Goal: Task Accomplishment & Management: Complete application form

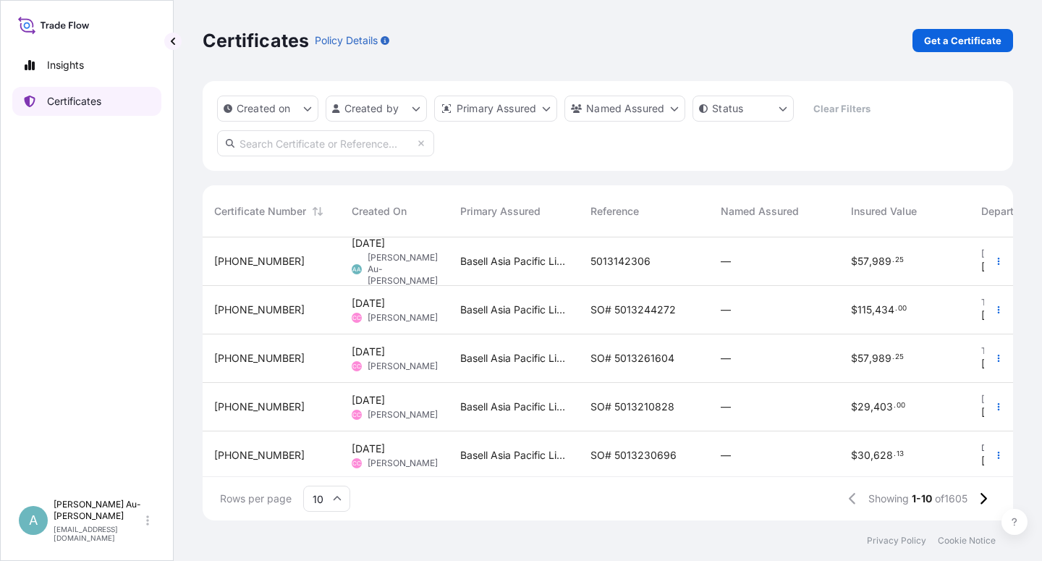
scroll to position [279, 799]
click at [284, 149] on input "text" at bounding box center [325, 143] width 217 height 26
type input "1675-1"
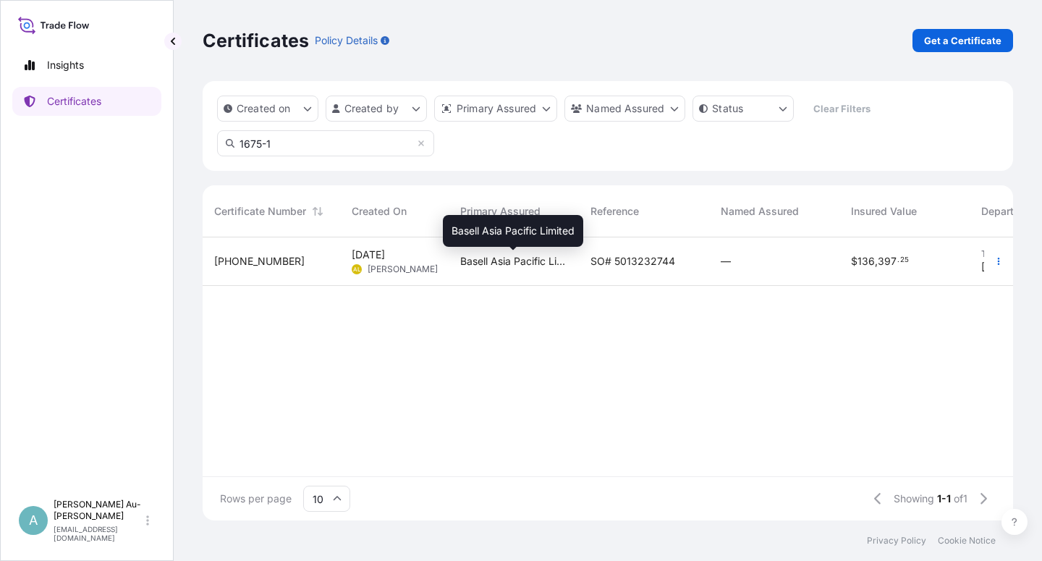
click at [564, 262] on span "Basell Asia Pacific Limited" at bounding box center [513, 261] width 107 height 14
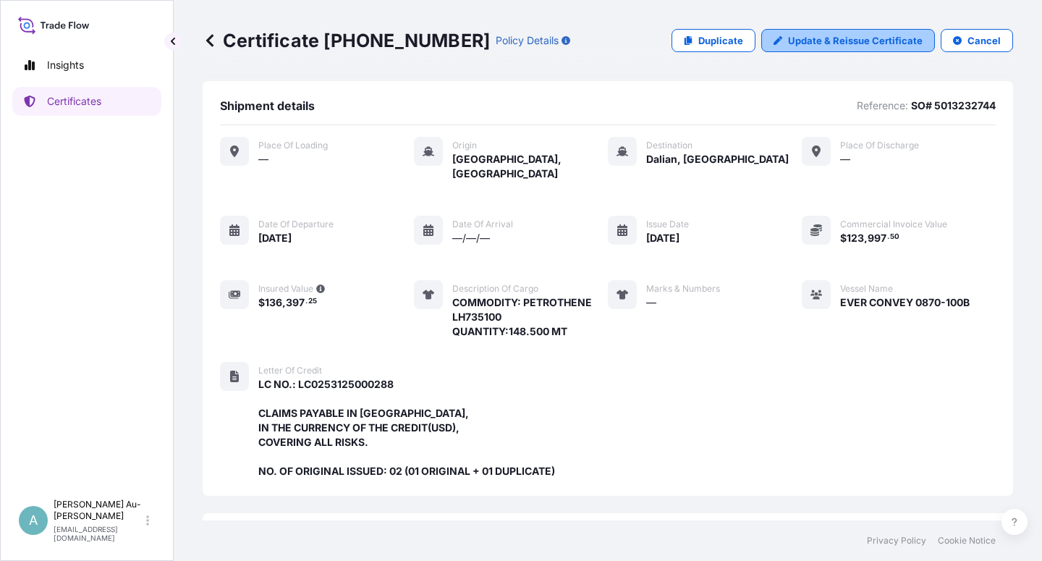
click at [824, 46] on p "Update & Reissue Certificate" at bounding box center [855, 40] width 135 height 14
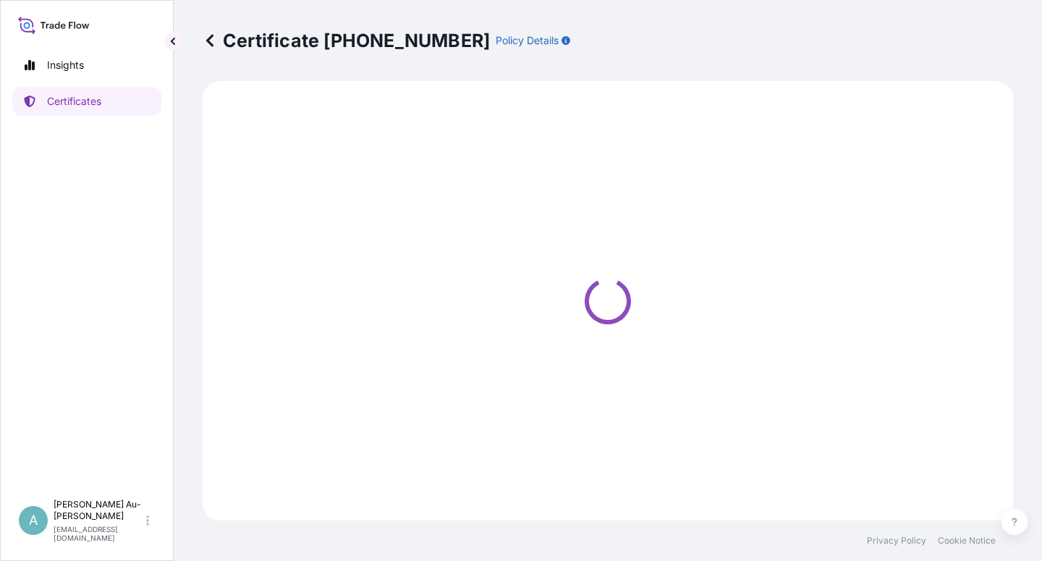
select select "Sea"
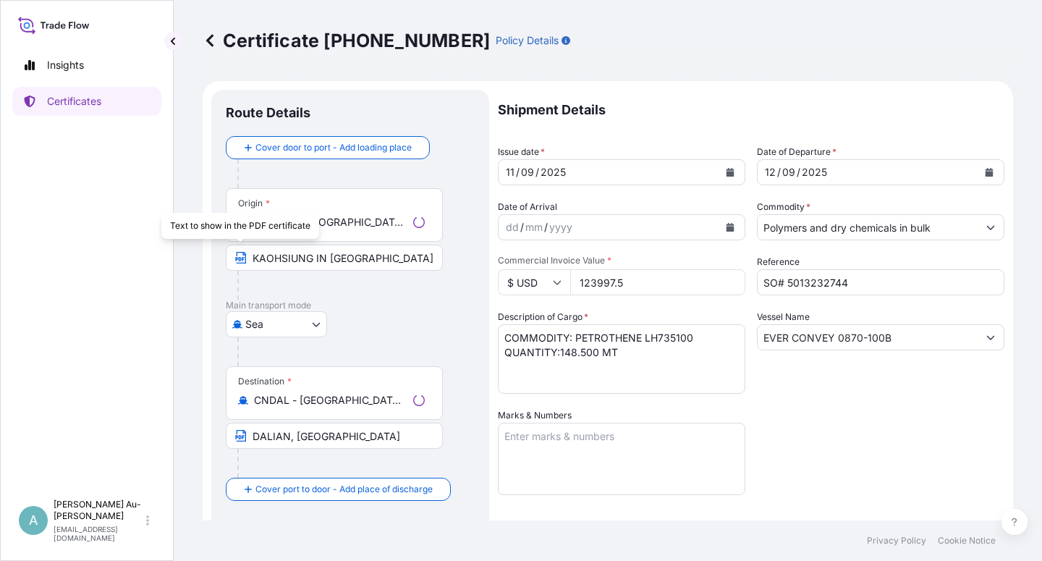
select select "32034"
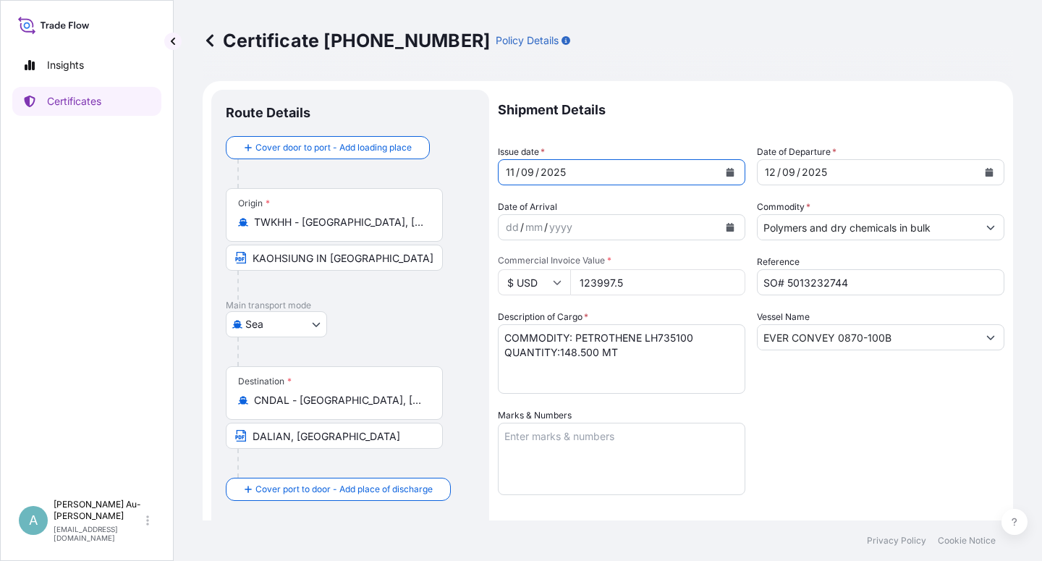
click at [727, 172] on icon "Calendar" at bounding box center [731, 172] width 8 height 9
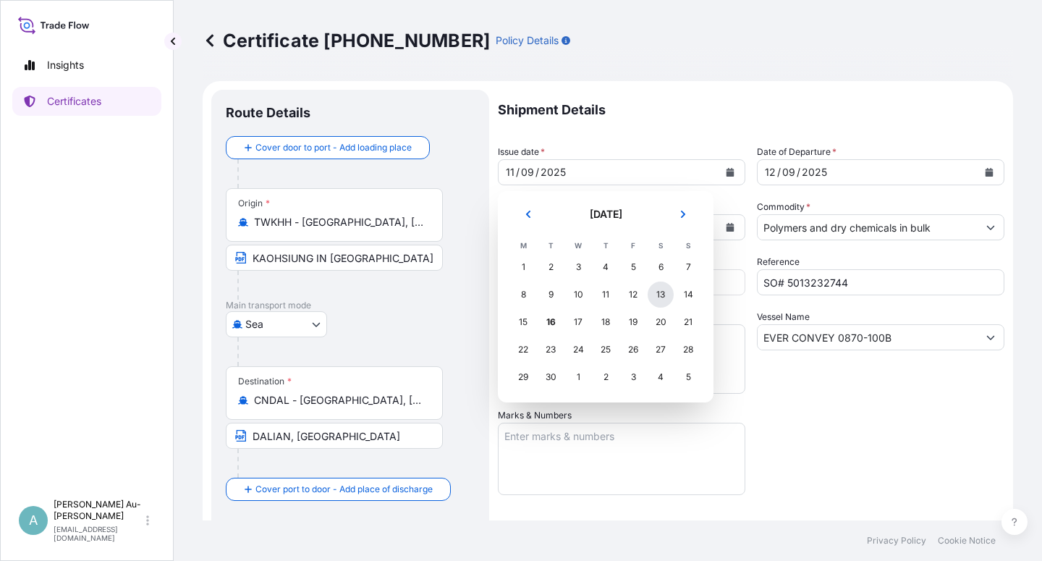
click at [662, 296] on div "13" at bounding box center [661, 295] width 26 height 26
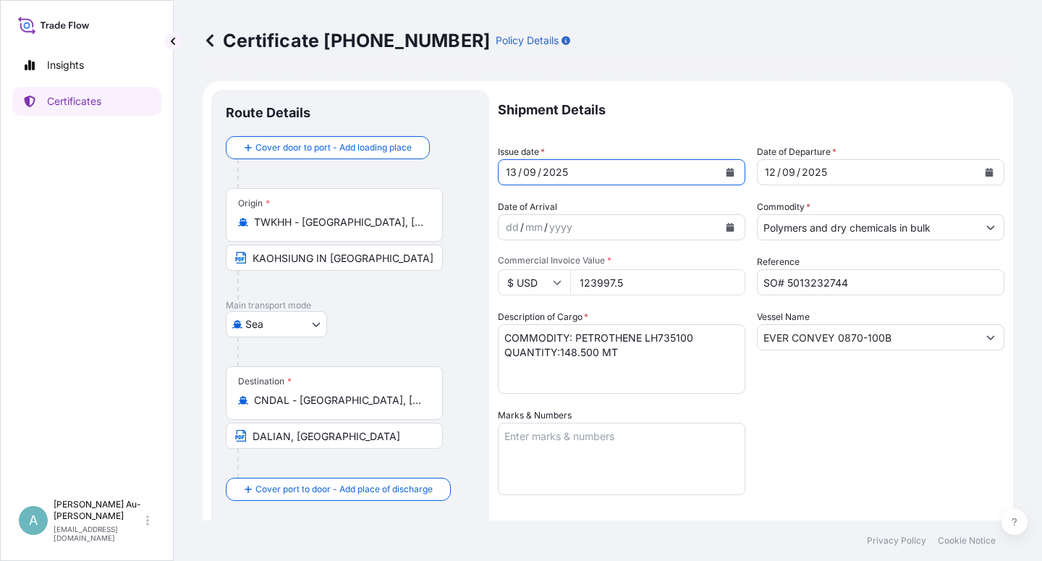
click at [983, 169] on button "Calendar" at bounding box center [989, 172] width 23 height 23
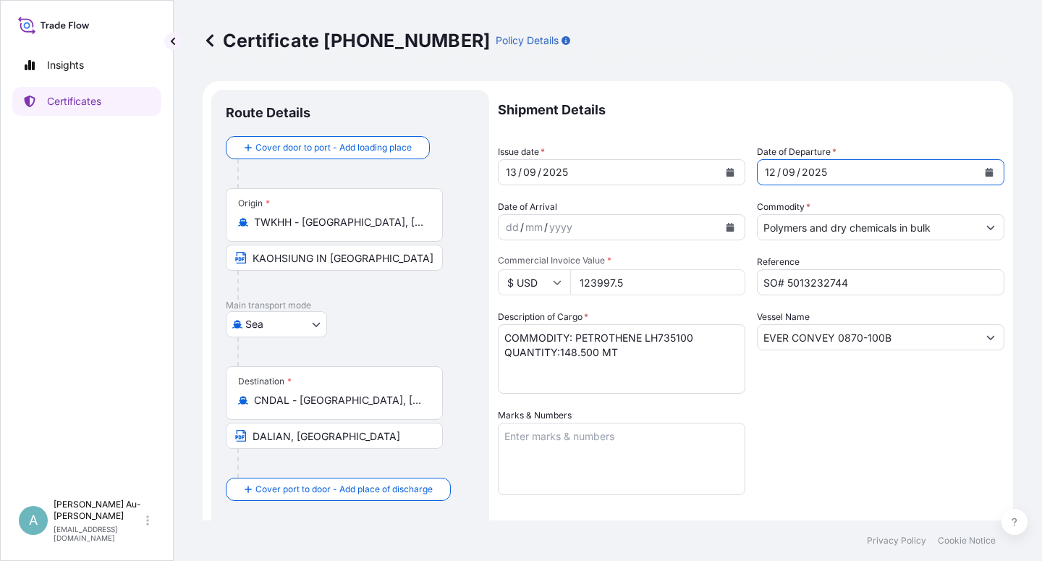
click at [728, 167] on button "Calendar" at bounding box center [730, 172] width 23 height 23
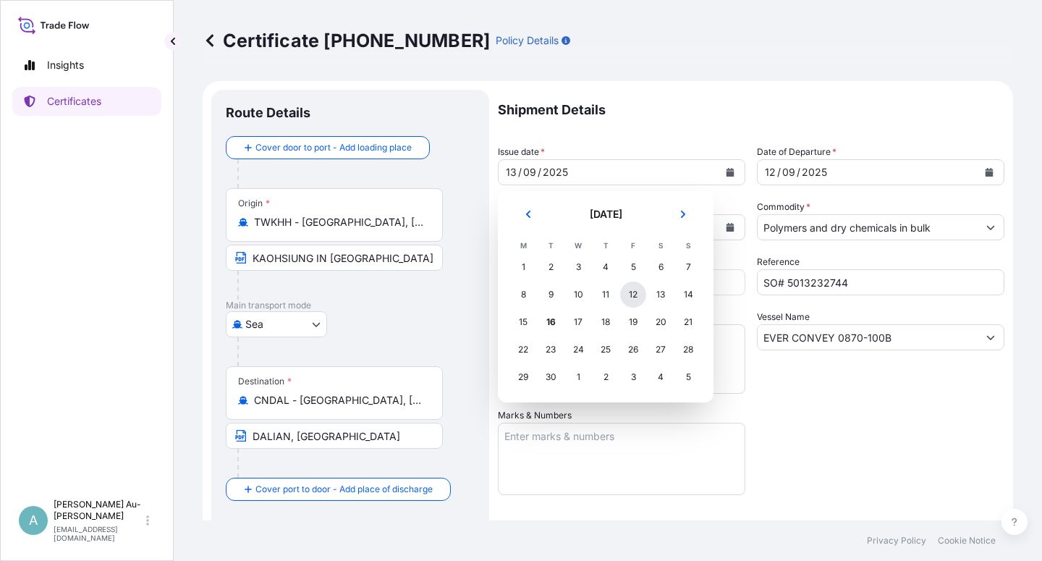
click at [633, 301] on div "12" at bounding box center [633, 295] width 26 height 26
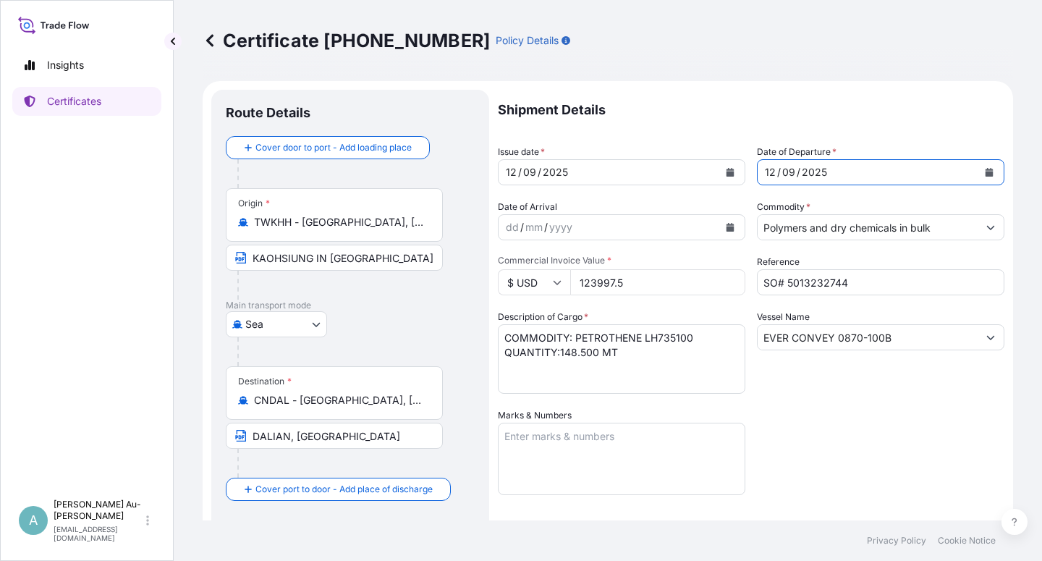
click at [987, 169] on button "Calendar" at bounding box center [989, 172] width 23 height 23
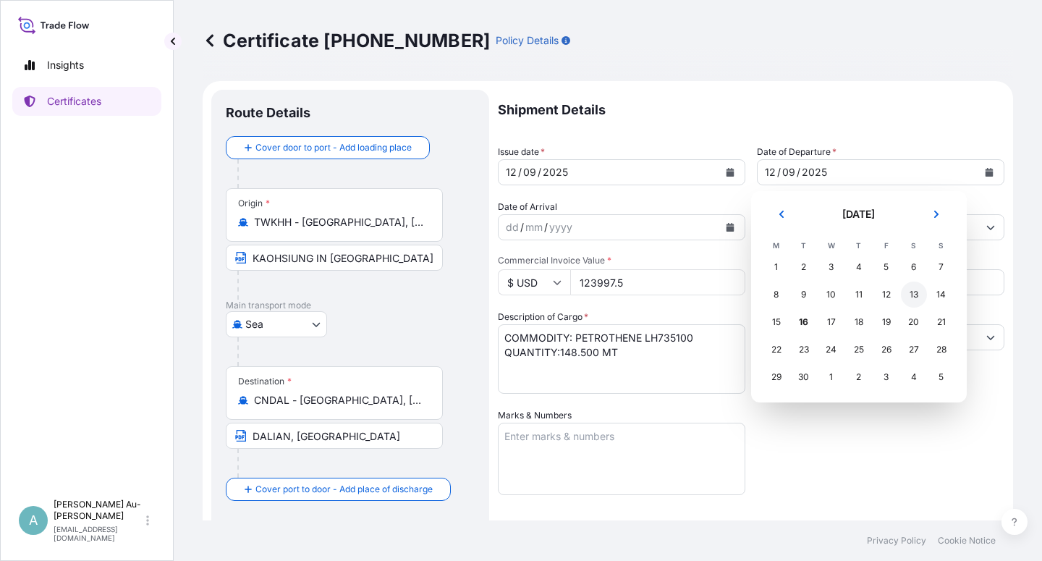
click at [915, 293] on div "13" at bounding box center [914, 295] width 26 height 26
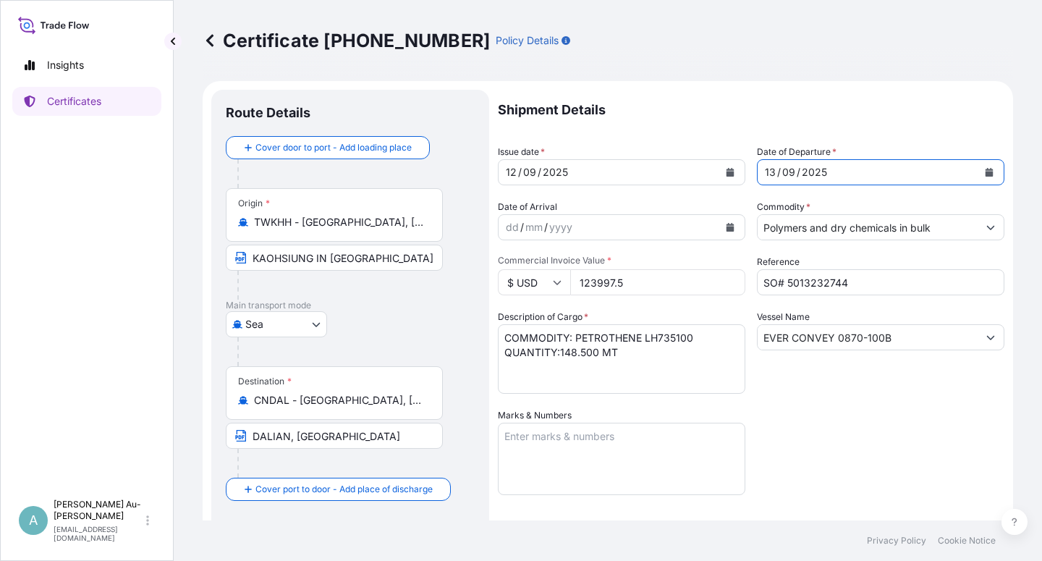
click at [856, 440] on div "Shipment Details Issue date * [DATE] Date of Departure * [DATE] Date of Arrival…" at bounding box center [751, 462] width 507 height 745
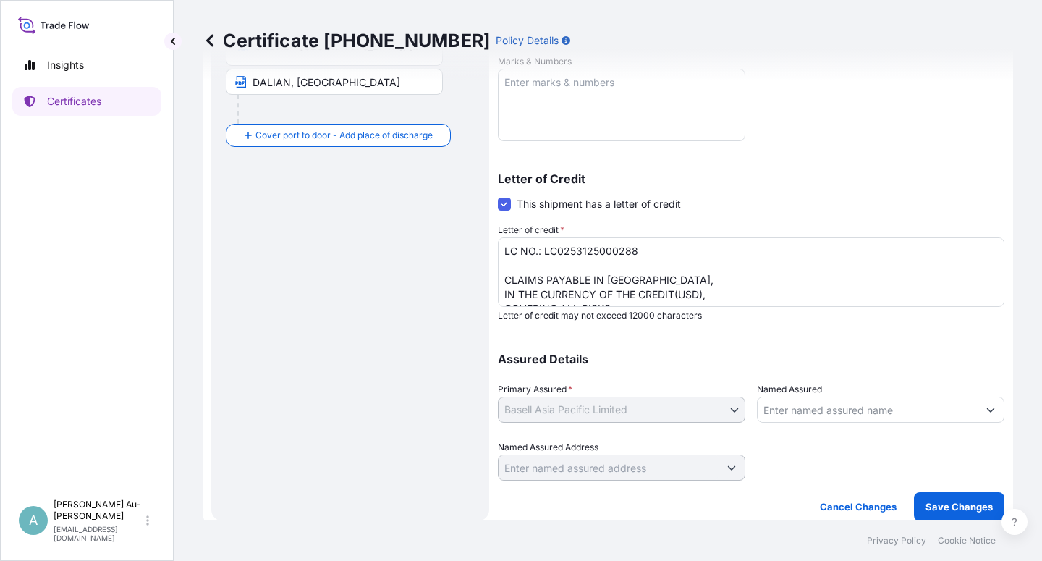
scroll to position [355, 0]
click at [930, 512] on p "Save Changes" at bounding box center [959, 506] width 67 height 14
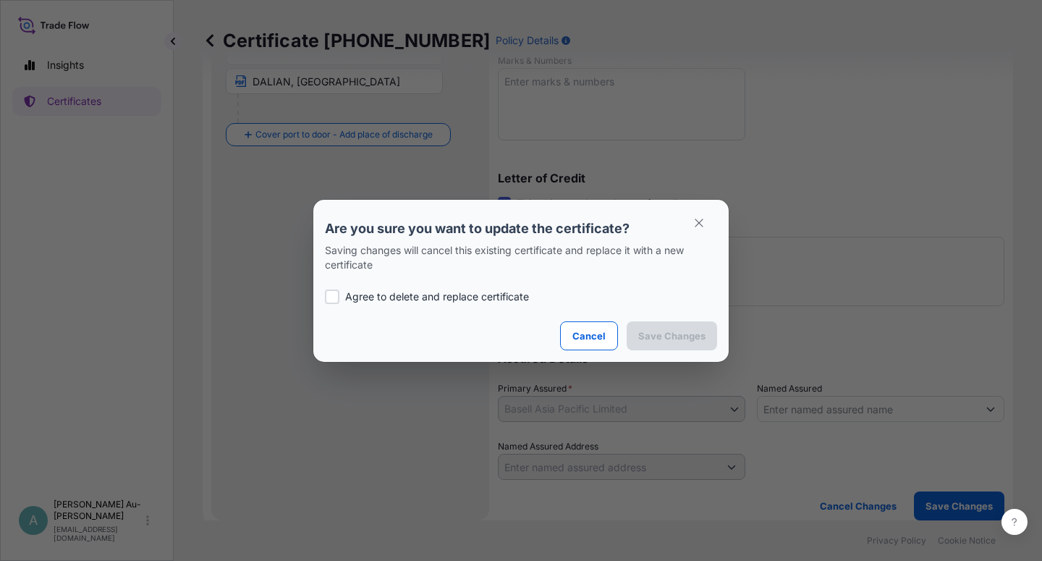
click at [429, 297] on p "Agree to delete and replace certificate" at bounding box center [437, 297] width 184 height 14
checkbox input "true"
click at [670, 337] on p "Save Changes" at bounding box center [672, 336] width 67 height 14
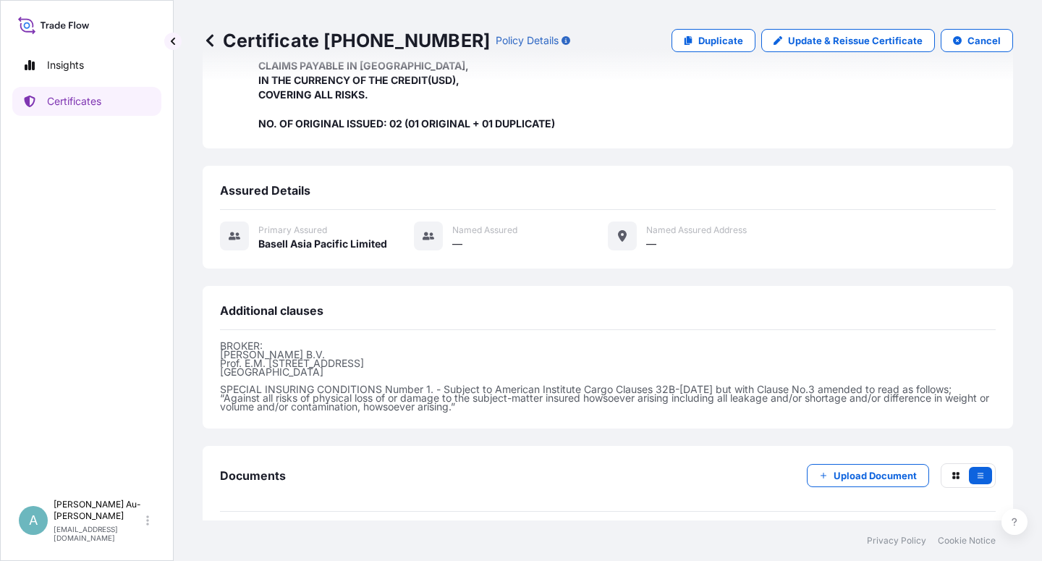
scroll to position [401, 0]
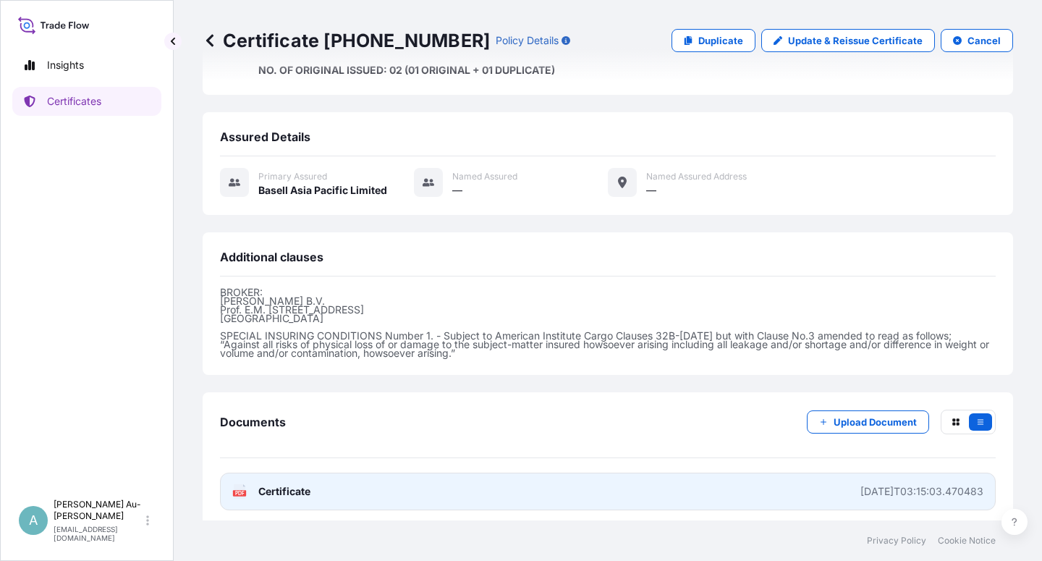
click at [431, 492] on link "PDF Certificate [DATE]T03:15:03.470483" at bounding box center [608, 492] width 776 height 38
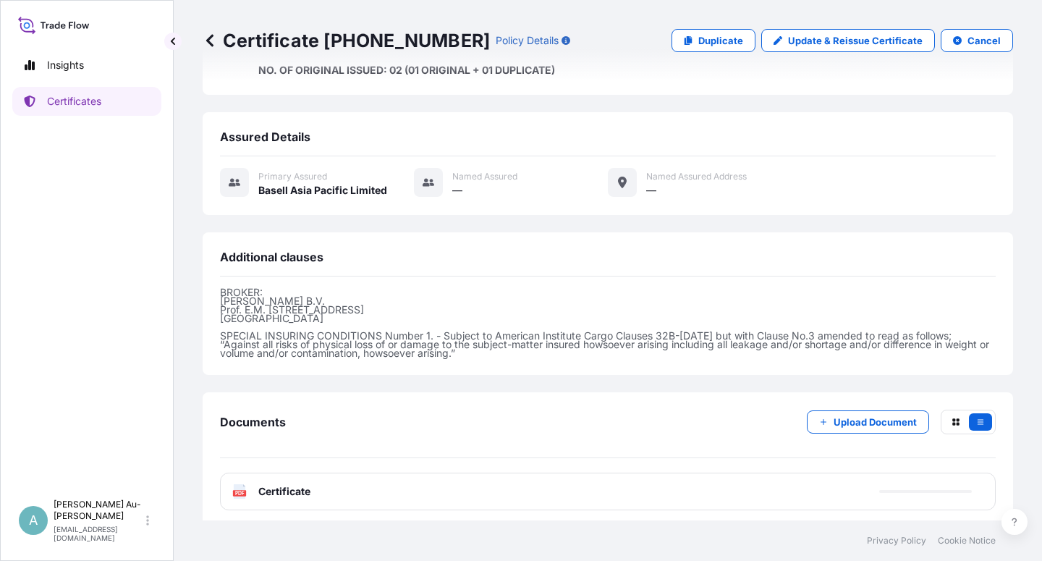
click at [71, 103] on p "Certificates" at bounding box center [74, 101] width 54 height 14
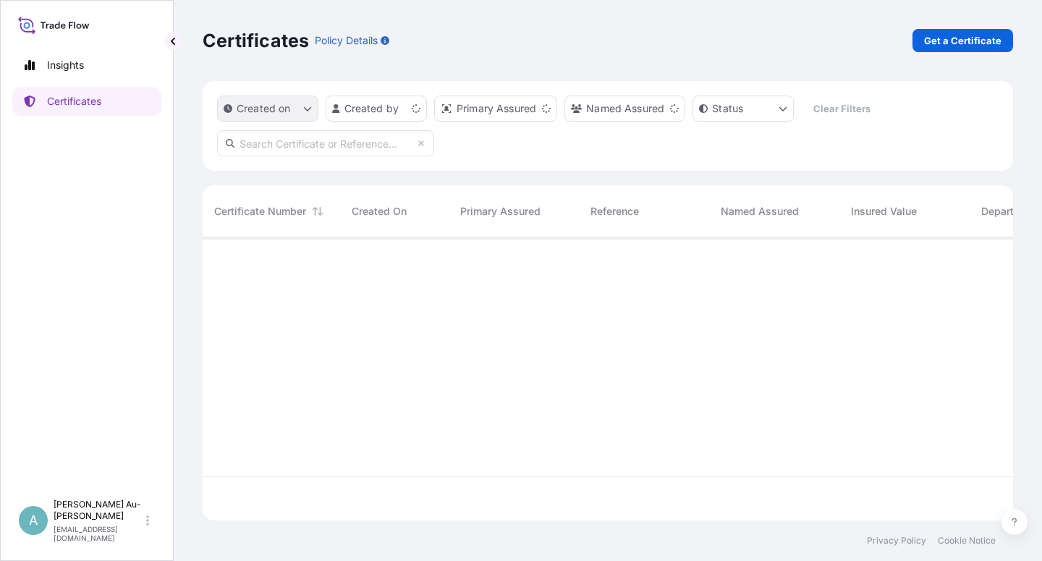
scroll to position [279, 799]
click at [282, 146] on input "text" at bounding box center [325, 143] width 217 height 26
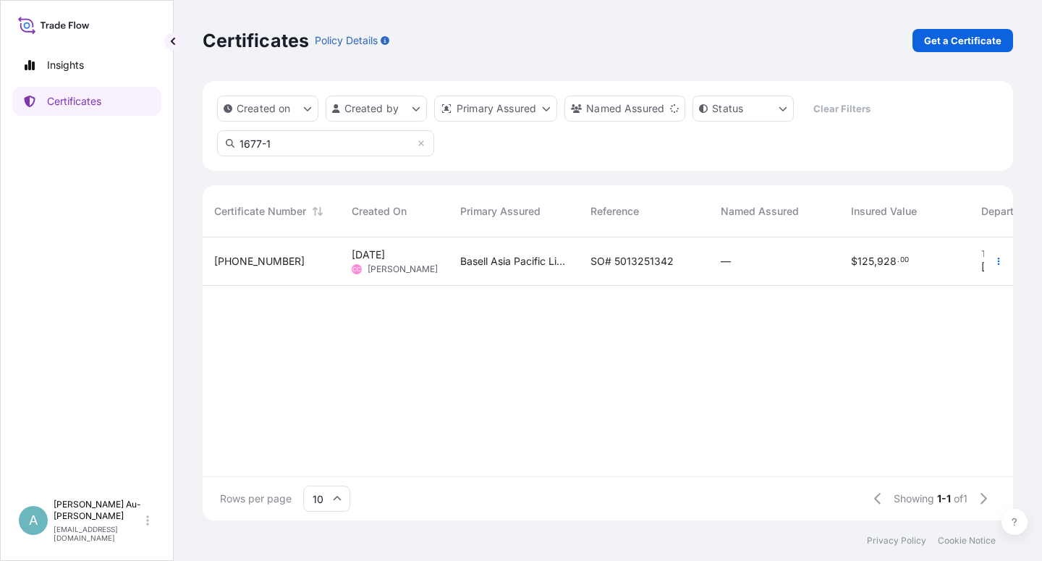
type input "1677-1"
click at [573, 267] on div "Basell Asia Pacific Limited" at bounding box center [514, 261] width 130 height 49
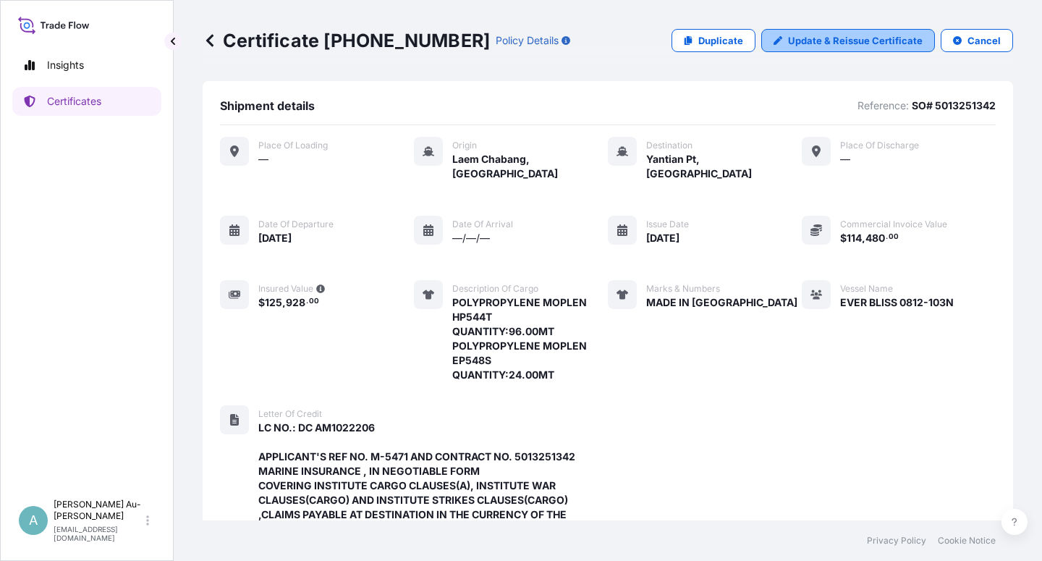
click at [817, 40] on p "Update & Reissue Certificate" at bounding box center [855, 40] width 135 height 14
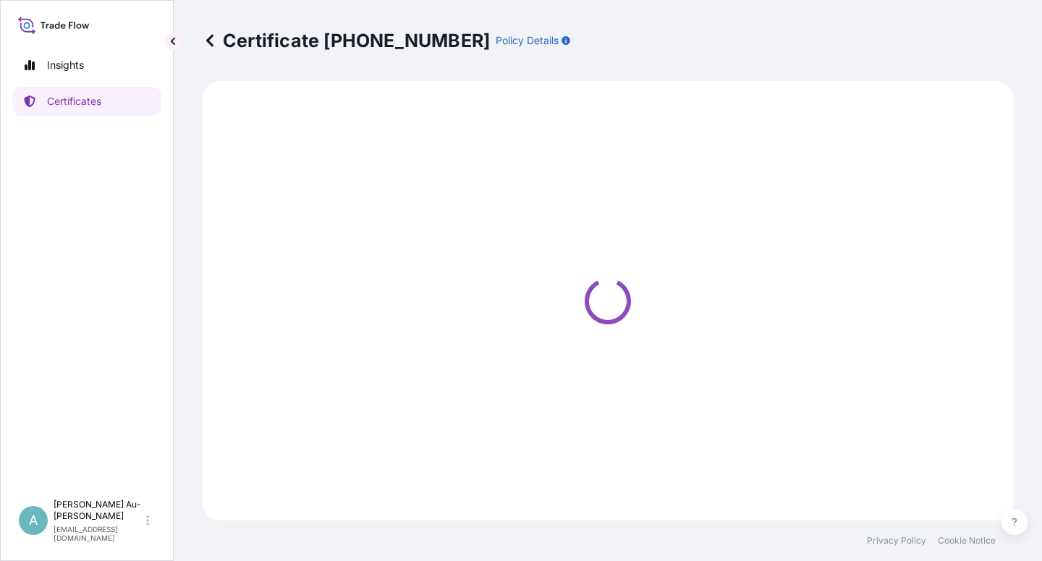
select select "Sea"
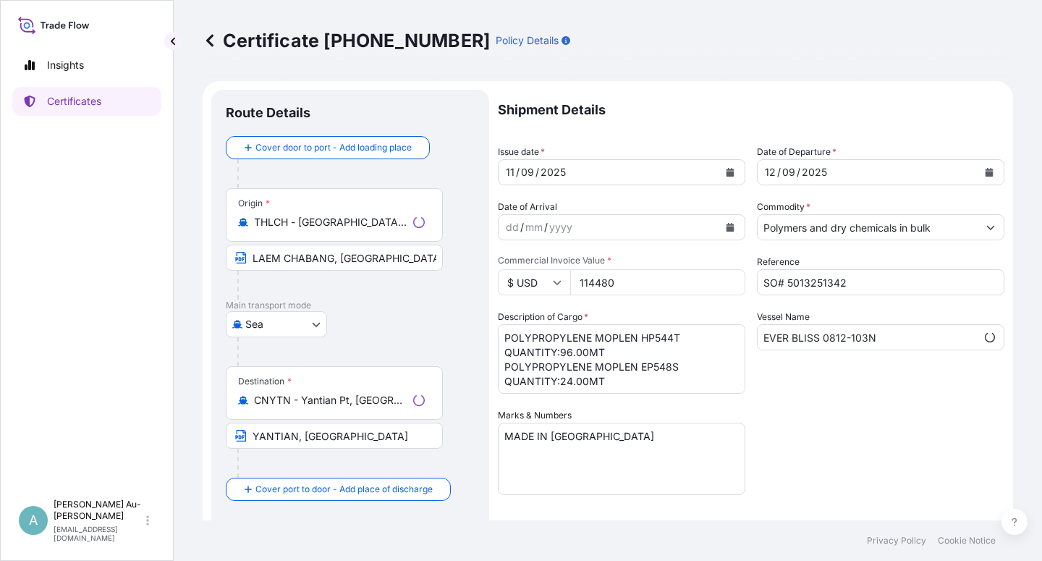
select select "32034"
click at [721, 178] on button "Calendar" at bounding box center [730, 172] width 23 height 23
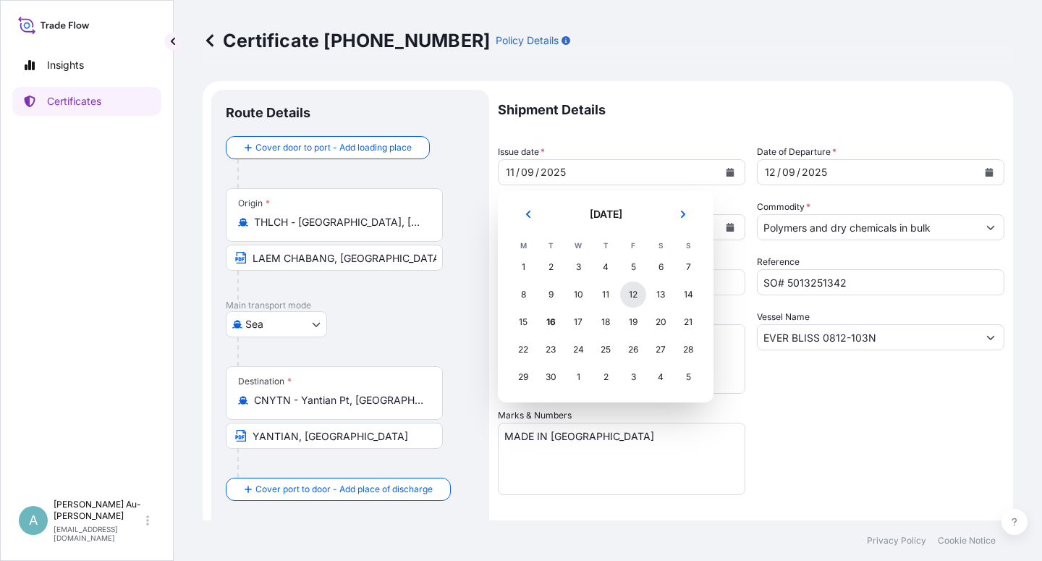
click at [633, 296] on div "12" at bounding box center [633, 295] width 26 height 26
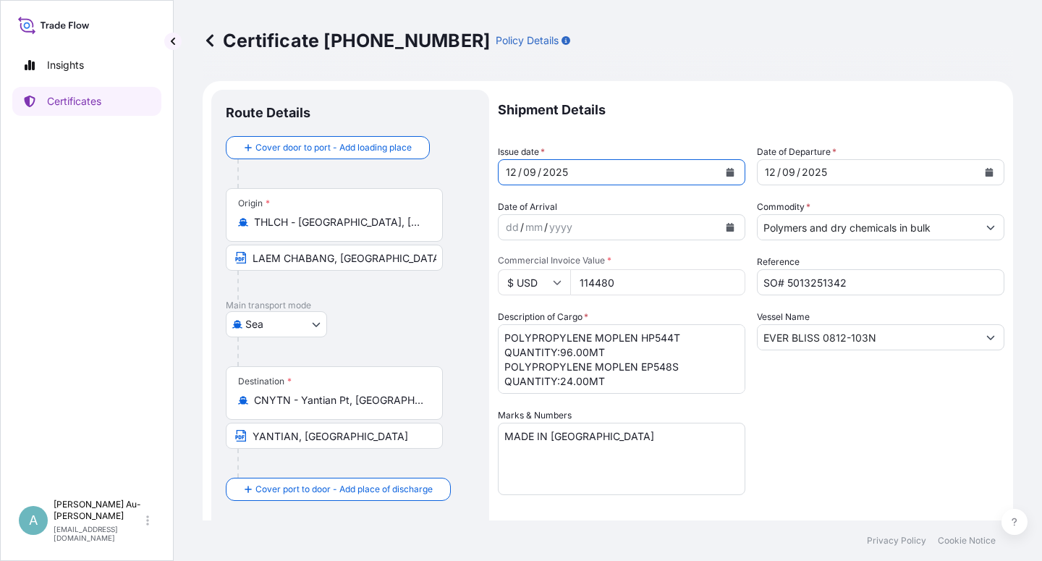
click at [978, 172] on button "Calendar" at bounding box center [989, 172] width 23 height 23
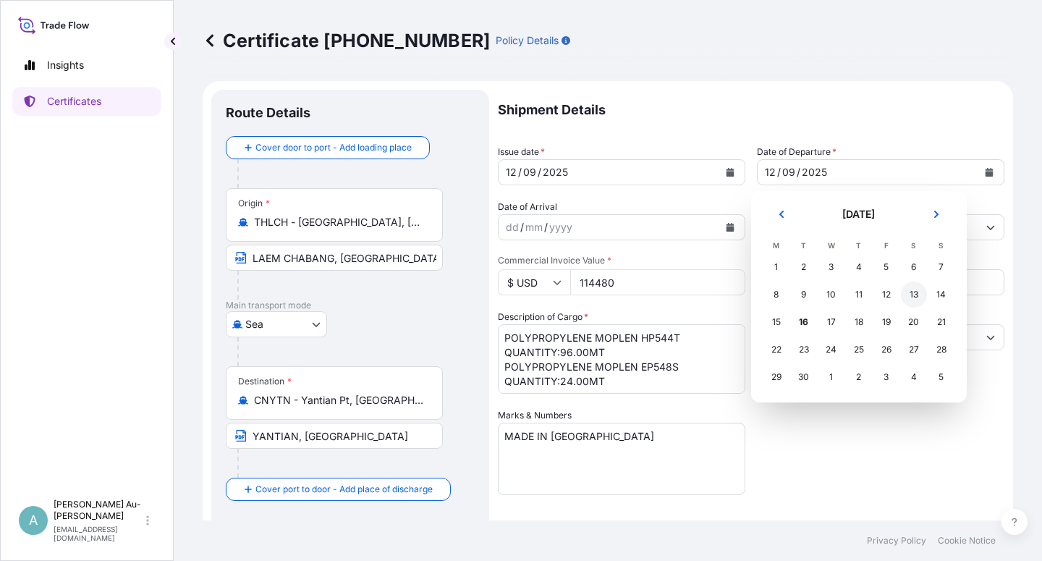
click at [912, 295] on div "13" at bounding box center [914, 295] width 26 height 26
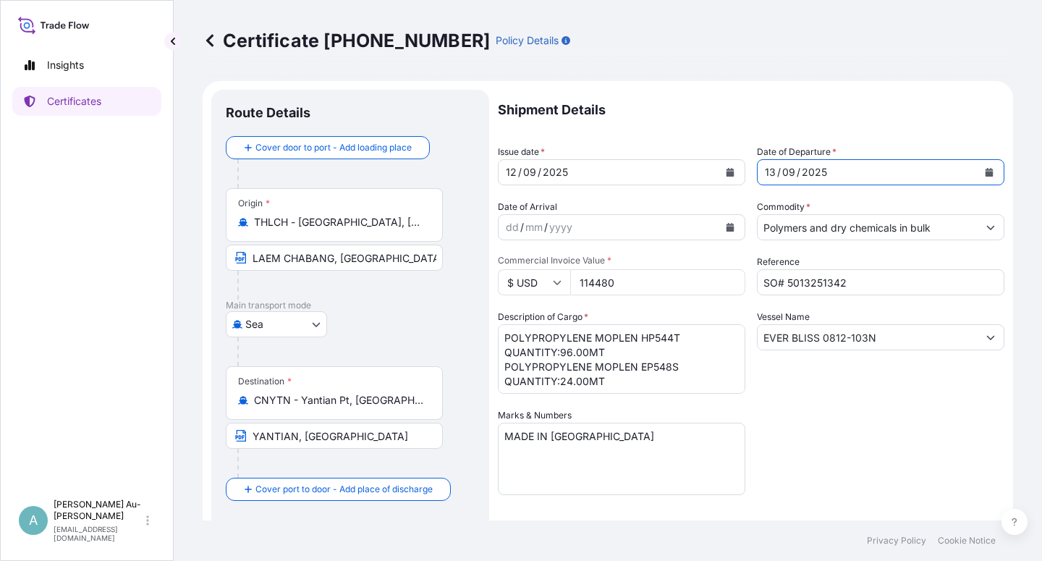
click at [834, 445] on div "Shipment Details Issue date * [DATE] Date of Departure * [DATE] Date of Arrival…" at bounding box center [751, 462] width 507 height 745
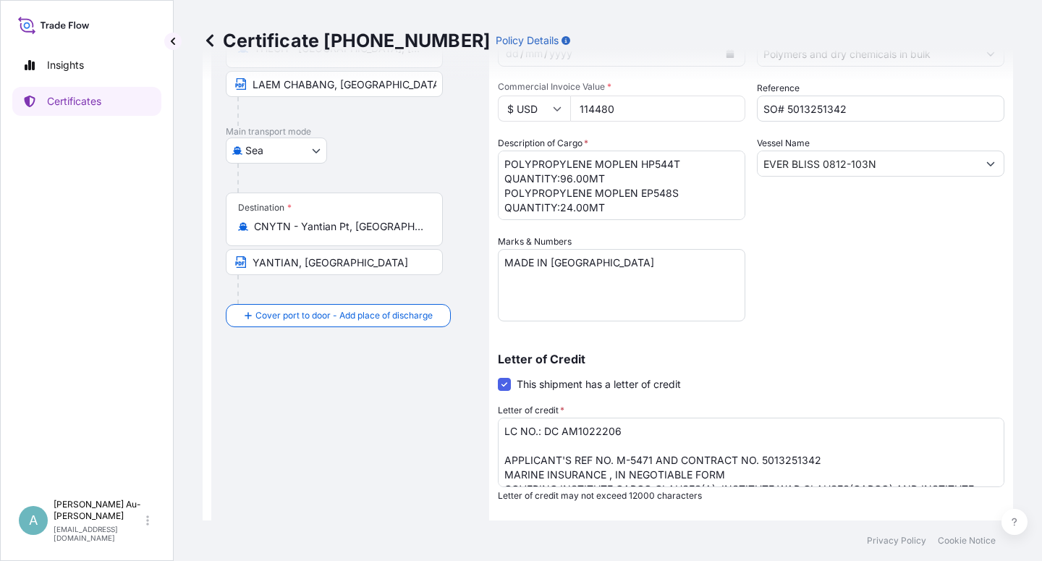
scroll to position [355, 0]
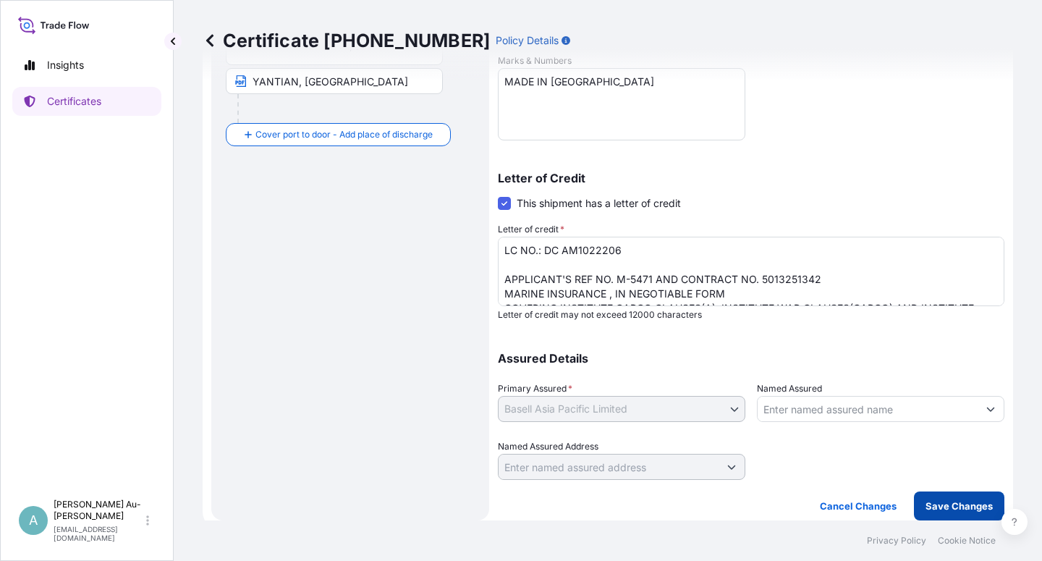
click at [916, 506] on button "Save Changes" at bounding box center [959, 506] width 90 height 29
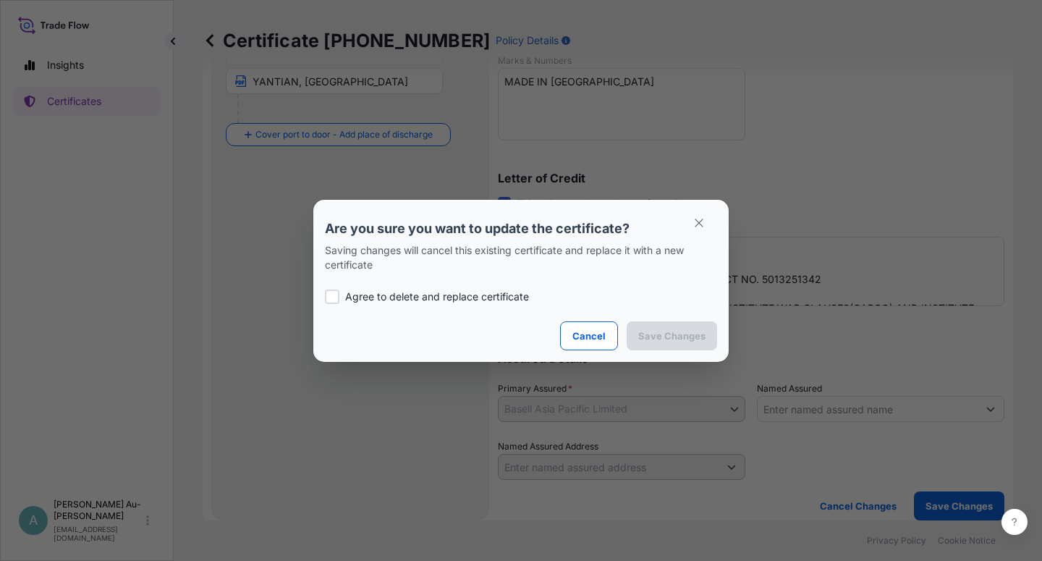
click at [365, 304] on div "Agree to delete and replace certificate" at bounding box center [521, 296] width 392 height 49
click at [451, 295] on p "Agree to delete and replace certificate" at bounding box center [437, 297] width 184 height 14
checkbox input "true"
click at [657, 342] on p "Save Changes" at bounding box center [672, 336] width 67 height 14
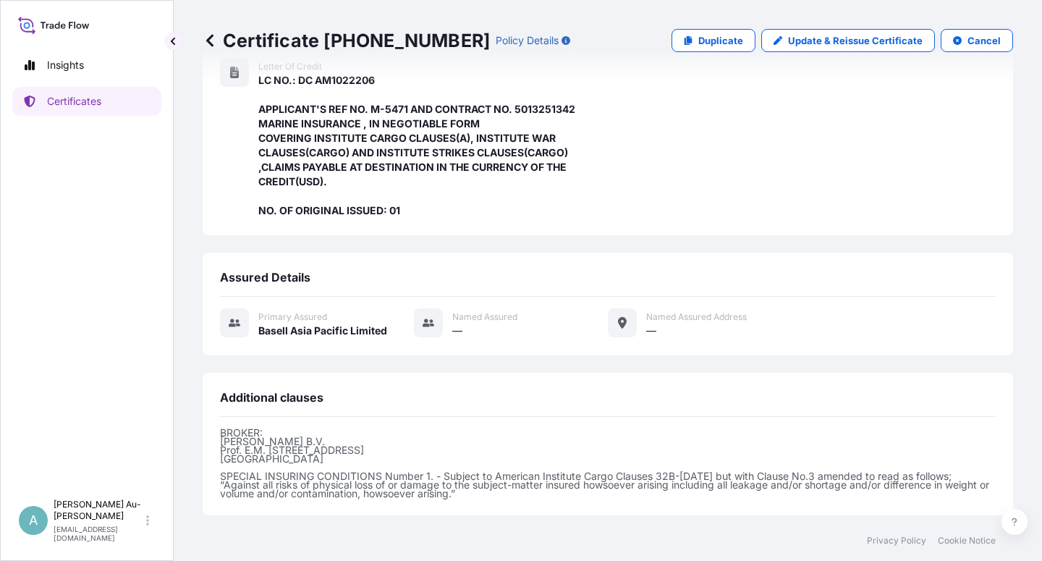
scroll to position [488, 0]
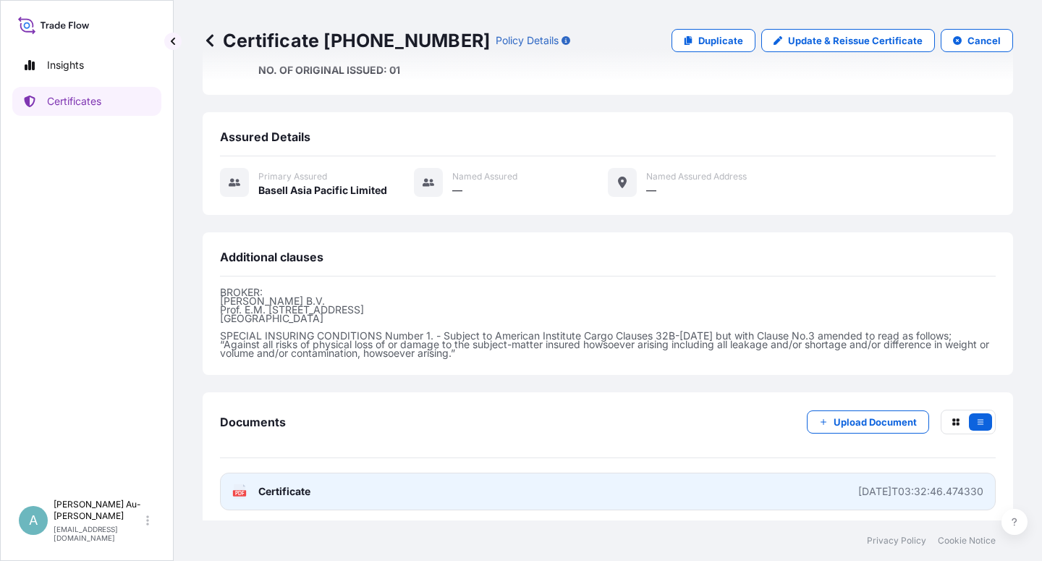
click at [291, 489] on span "Certificate" at bounding box center [284, 491] width 52 height 14
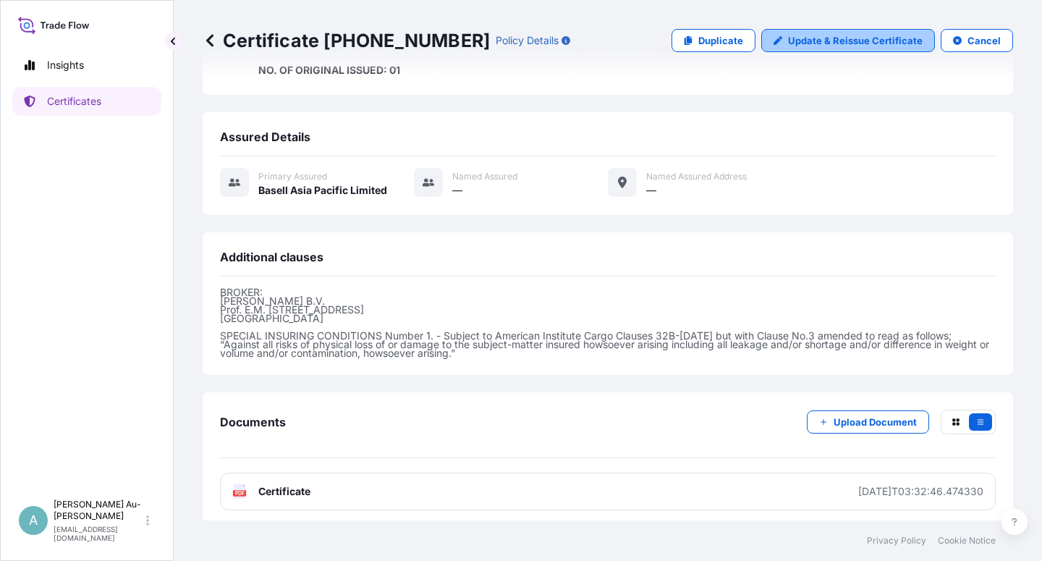
click at [836, 41] on p "Update & Reissue Certificate" at bounding box center [855, 40] width 135 height 14
select select "Sea"
select select "32034"
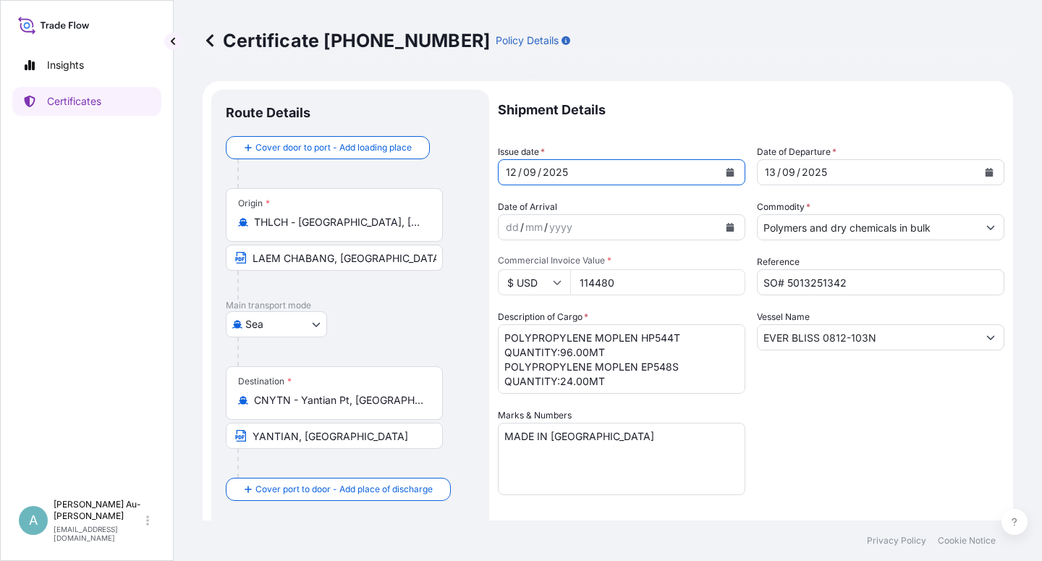
click at [727, 174] on icon "Calendar" at bounding box center [731, 172] width 8 height 9
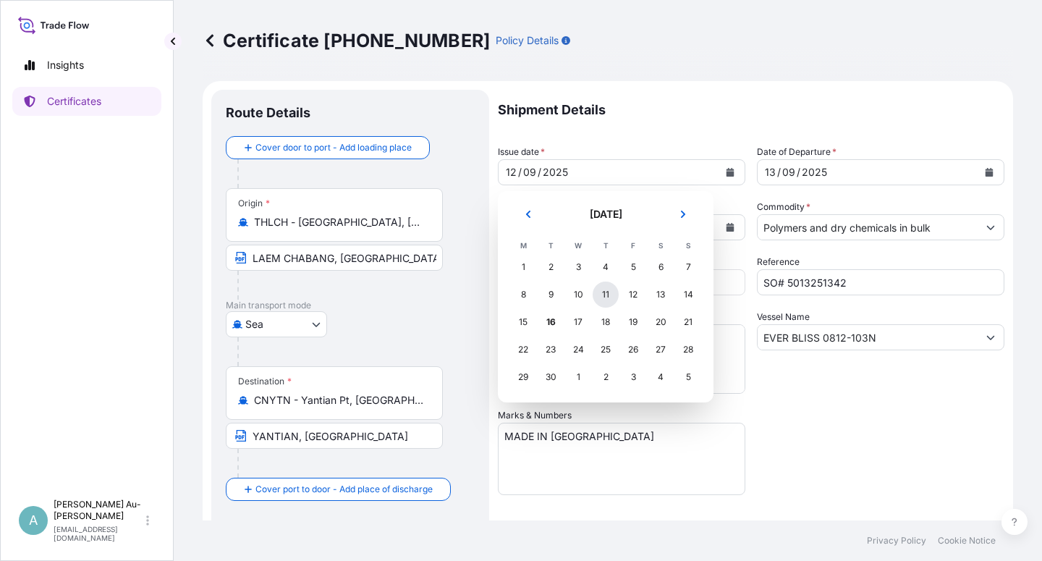
click at [609, 296] on div "11" at bounding box center [606, 295] width 26 height 26
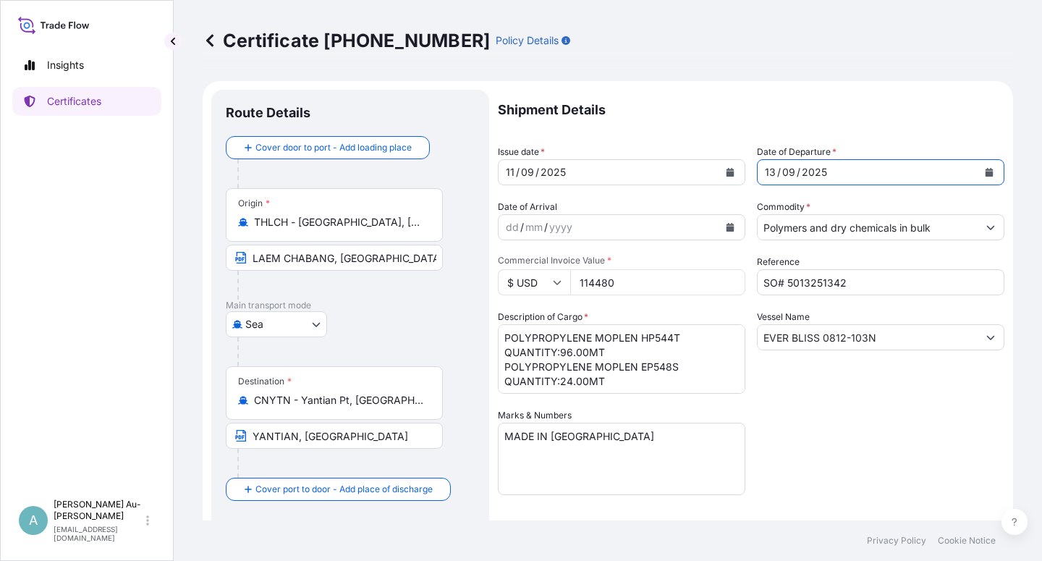
click at [986, 172] on icon "Calendar" at bounding box center [990, 172] width 8 height 9
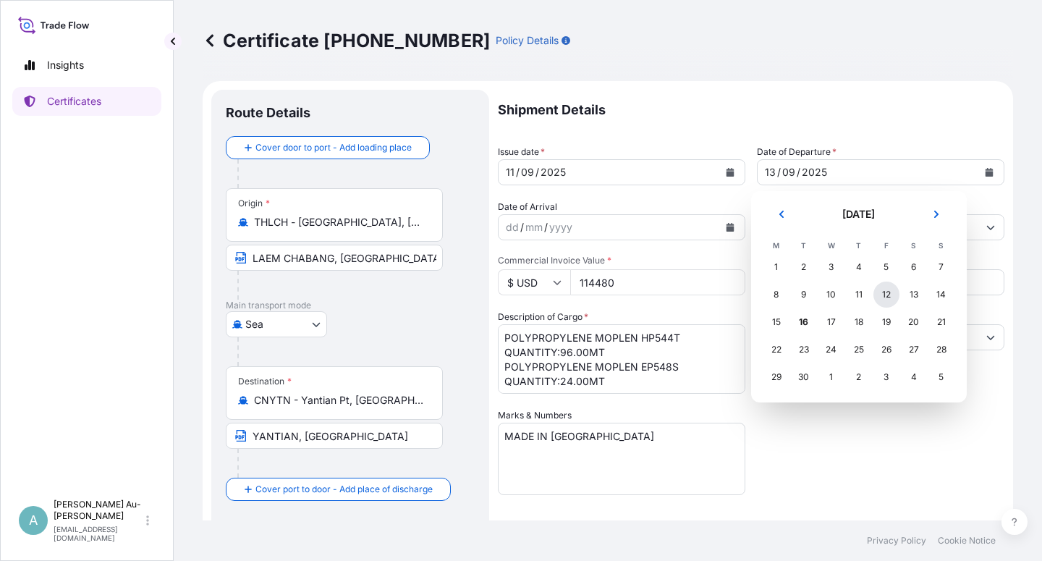
click at [888, 298] on div "12" at bounding box center [887, 295] width 26 height 26
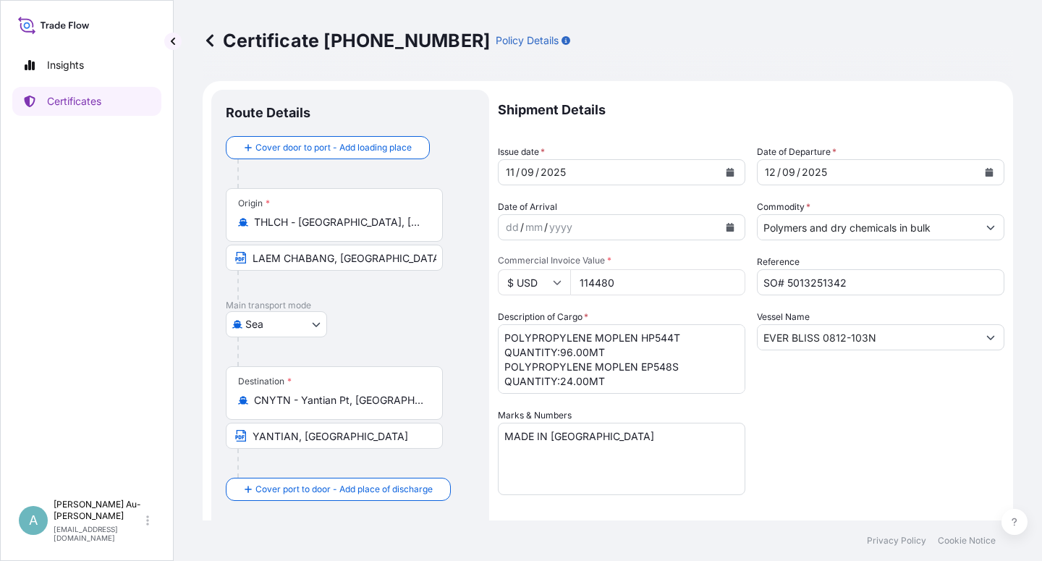
drag, startPoint x: 898, startPoint y: 441, endPoint x: 910, endPoint y: 439, distance: 11.7
click at [906, 441] on div "Shipment Details Issue date * [DATE] Date of Departure * [DATE] Date of Arrival…" at bounding box center [751, 462] width 507 height 745
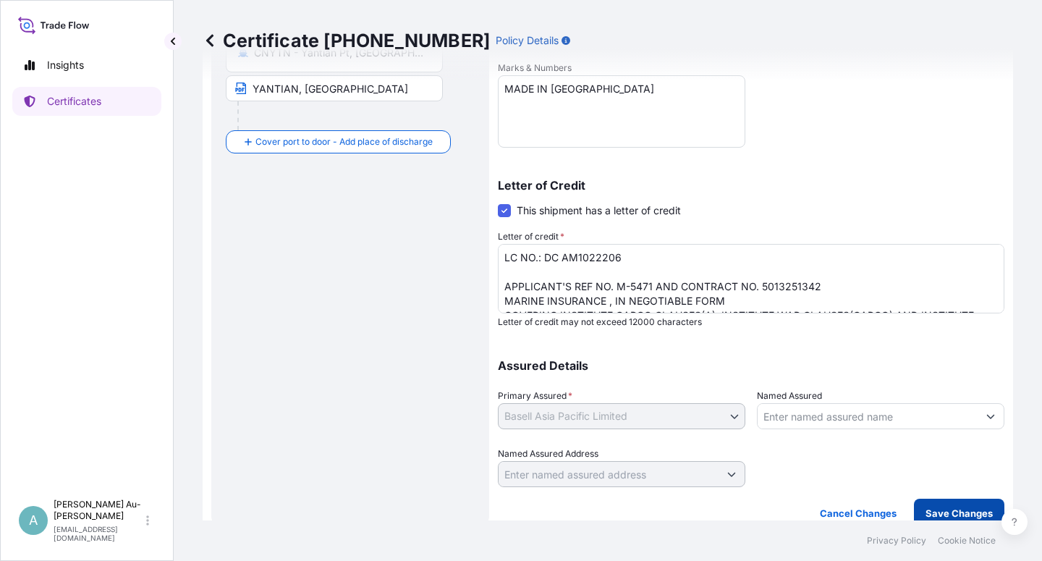
click at [939, 509] on p "Save Changes" at bounding box center [959, 513] width 67 height 14
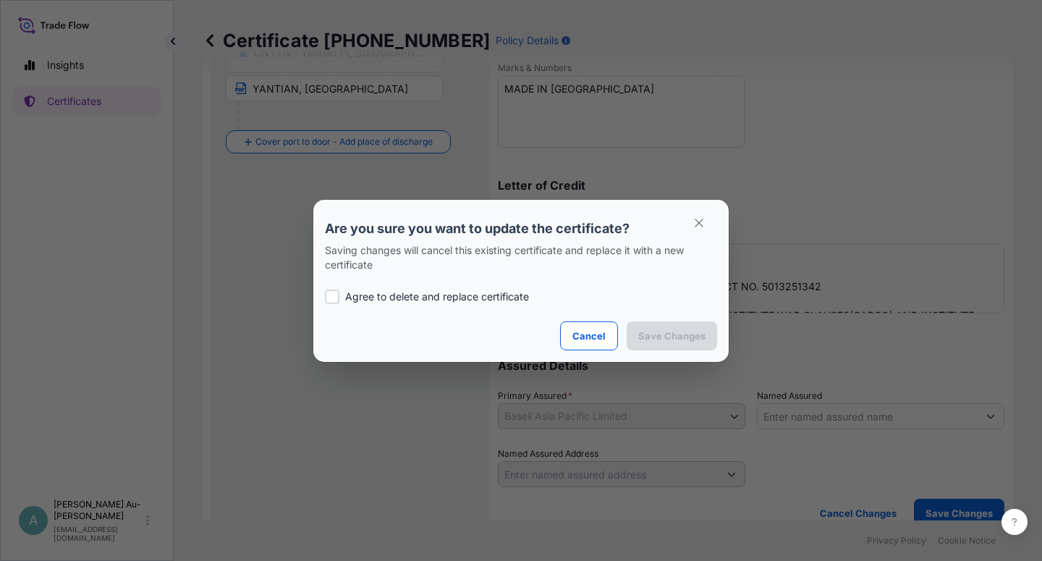
click at [402, 292] on p "Agree to delete and replace certificate" at bounding box center [437, 297] width 184 height 14
checkbox input "true"
click at [675, 334] on p "Save Changes" at bounding box center [672, 336] width 67 height 14
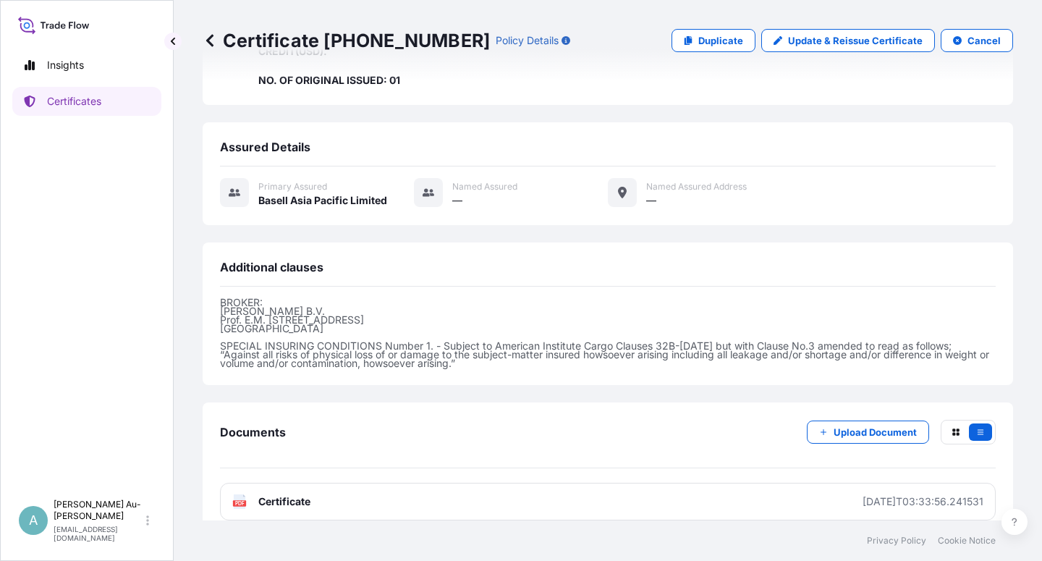
scroll to position [488, 0]
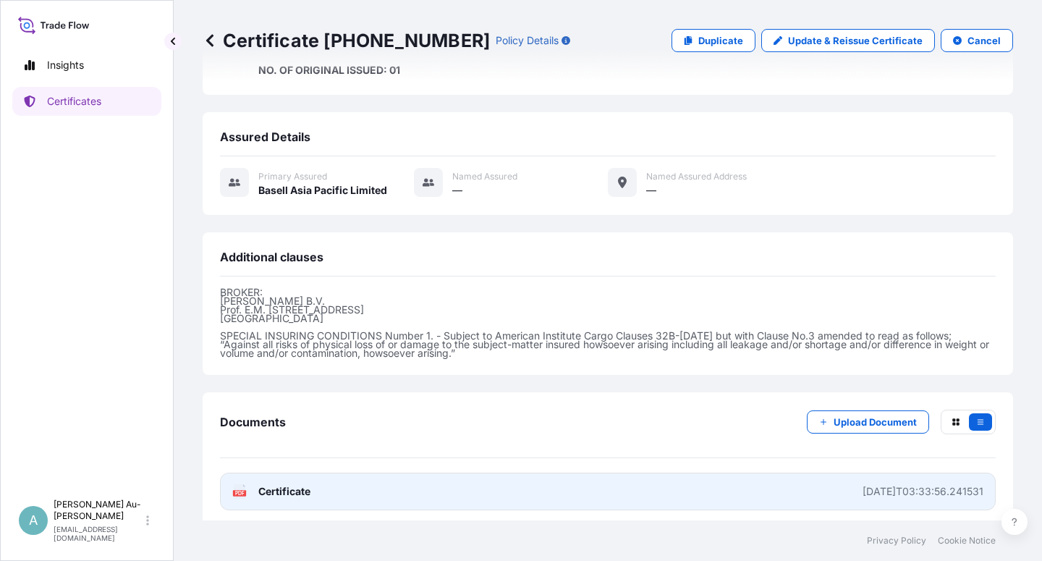
click at [549, 485] on link "PDF Certificate [DATE]T03:33:56.241531" at bounding box center [608, 492] width 776 height 38
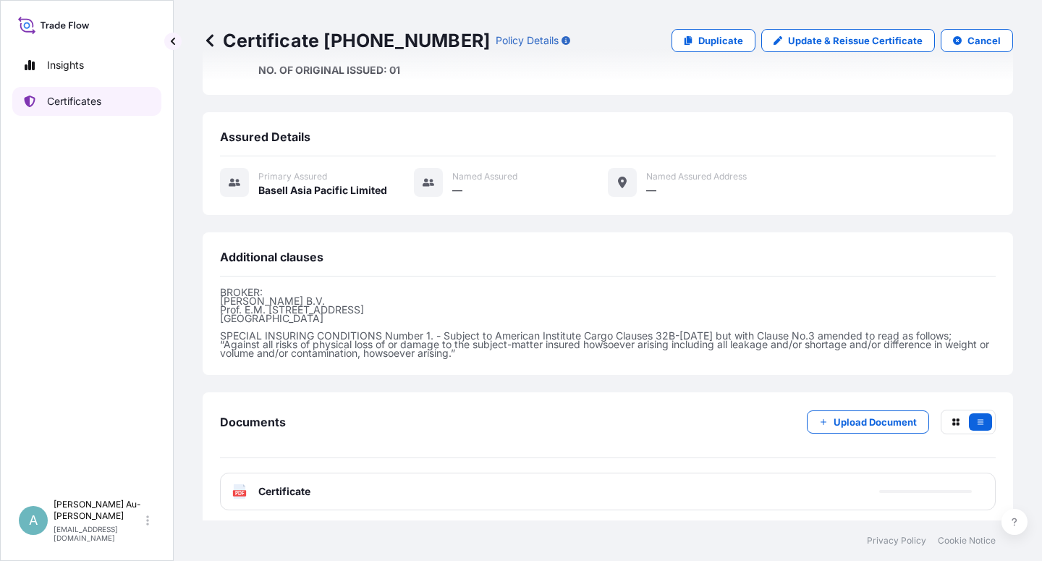
click at [100, 85] on div "Insights Certificates" at bounding box center [86, 265] width 149 height 455
click at [79, 105] on p "Certificates" at bounding box center [74, 101] width 54 height 14
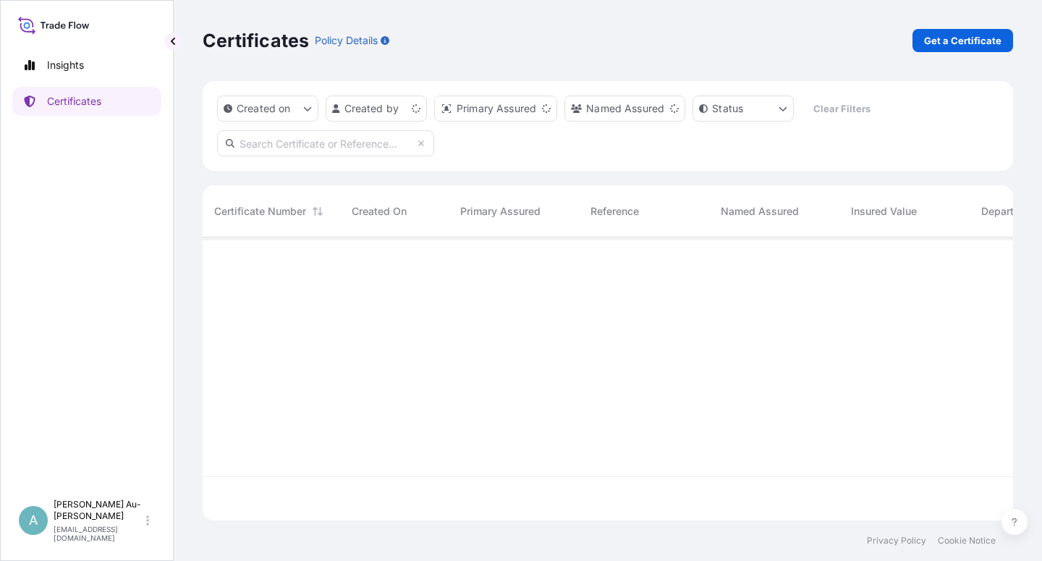
scroll to position [279, 799]
click at [279, 148] on input "text" at bounding box center [325, 143] width 217 height 26
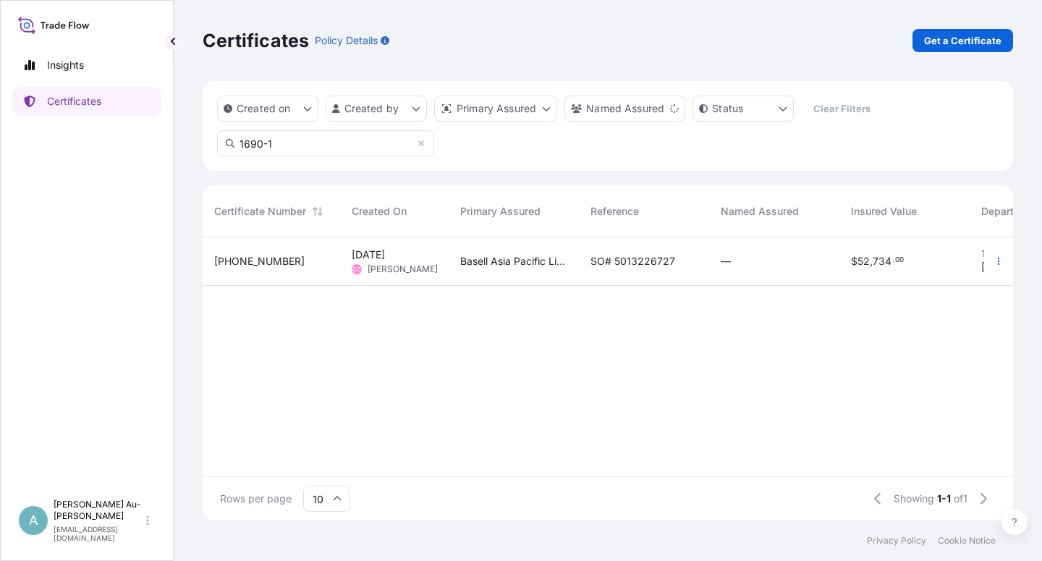
type input "1690-1"
click at [624, 262] on span "SO# 5013226727" at bounding box center [633, 261] width 85 height 14
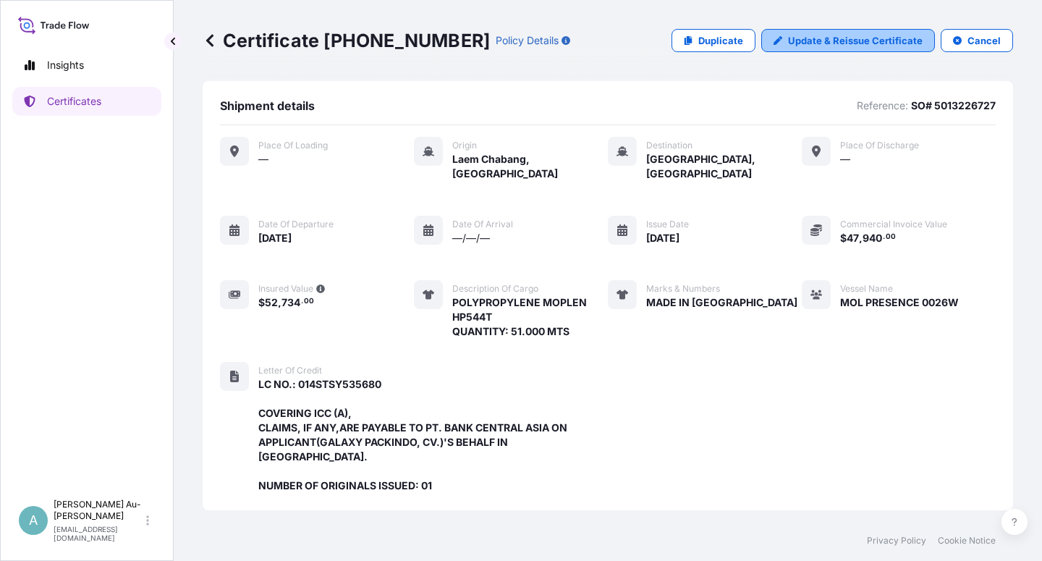
click at [836, 39] on p "Update & Reissue Certificate" at bounding box center [855, 40] width 135 height 14
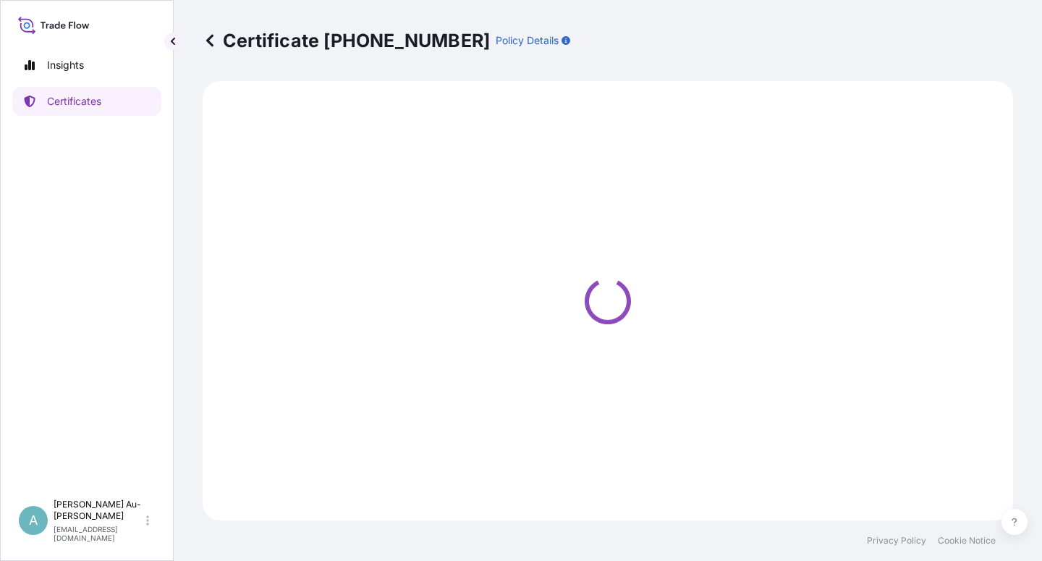
select select "Sea"
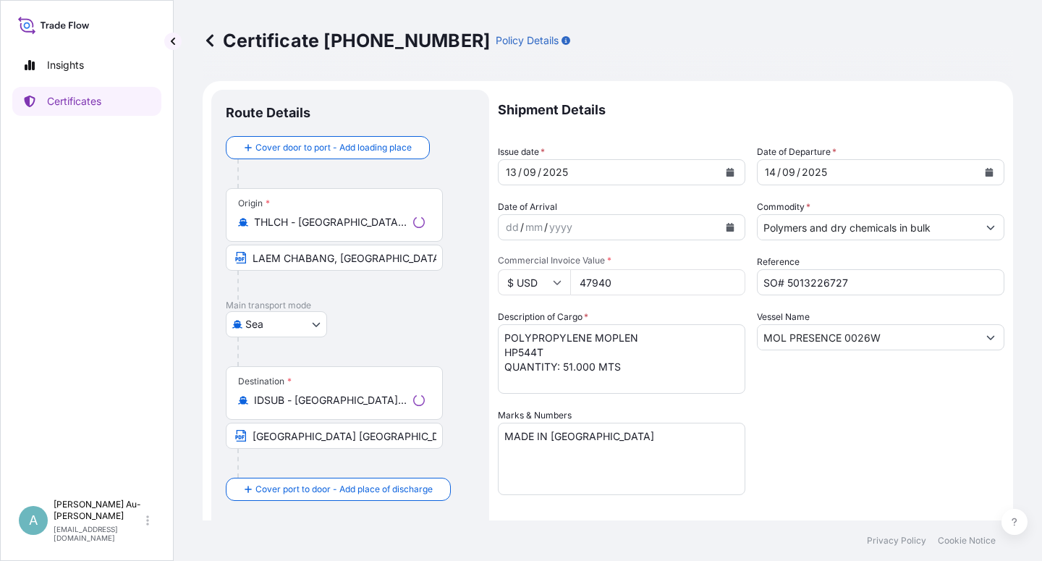
select select "32034"
click at [248, 436] on input "[GEOGRAPHIC_DATA] [GEOGRAPHIC_DATA] [GEOGRAPHIC_DATA]" at bounding box center [334, 436] width 217 height 26
click at [269, 443] on input "Text to appear on certificate" at bounding box center [334, 436] width 217 height 26
paste input "[GEOGRAPHIC_DATA] [GEOGRAPHIC_DATA] [GEOGRAPHIC_DATA]"
type input "[GEOGRAPHIC_DATA] [GEOGRAPHIC_DATA] [GEOGRAPHIC_DATA]"
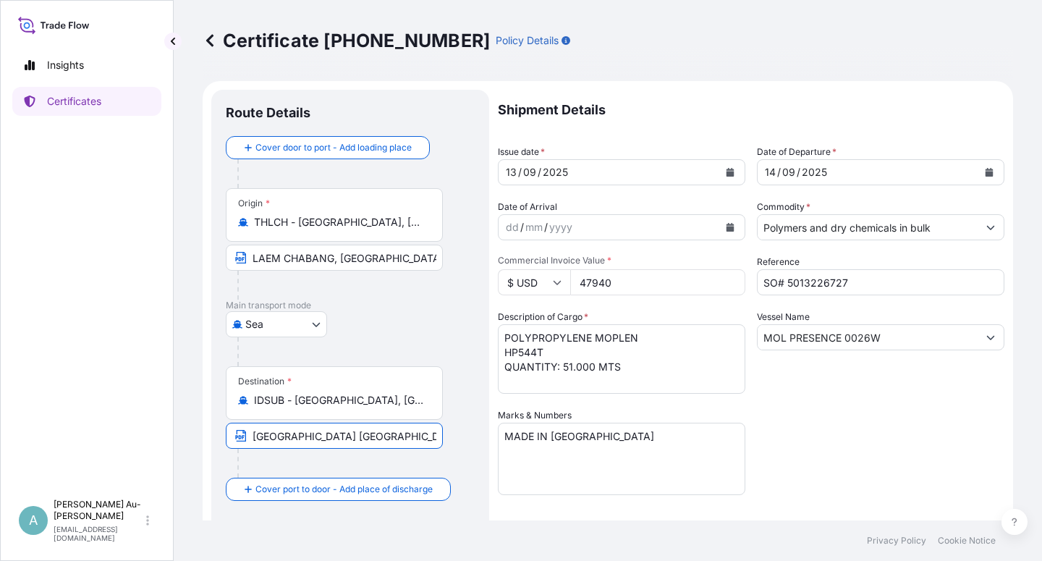
click at [827, 422] on div "Shipment Details Issue date * [DATE] Date of Departure * [DATE] Date of Arrival…" at bounding box center [751, 462] width 507 height 745
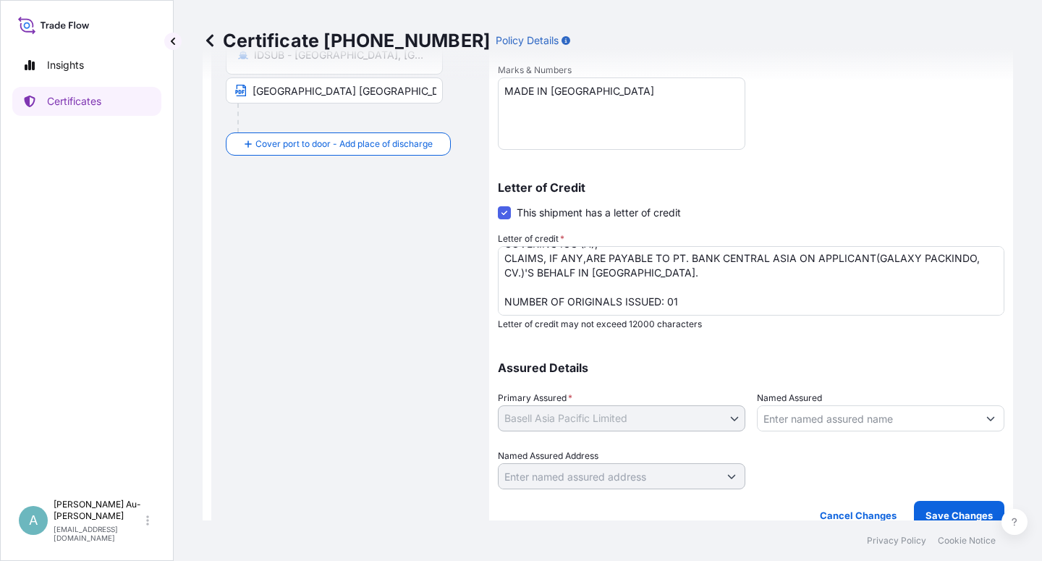
scroll to position [355, 0]
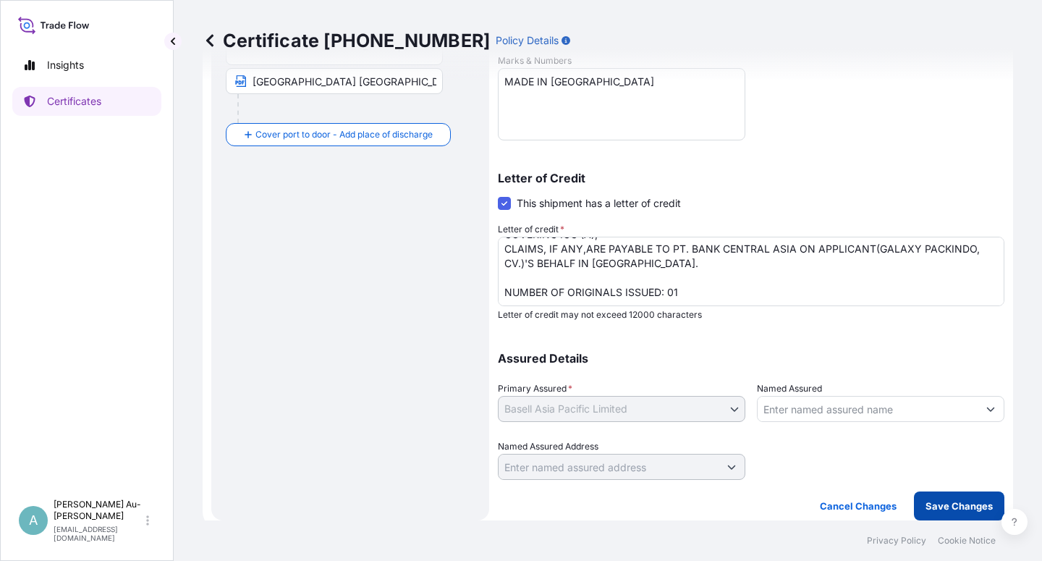
click at [935, 507] on p "Save Changes" at bounding box center [959, 506] width 67 height 14
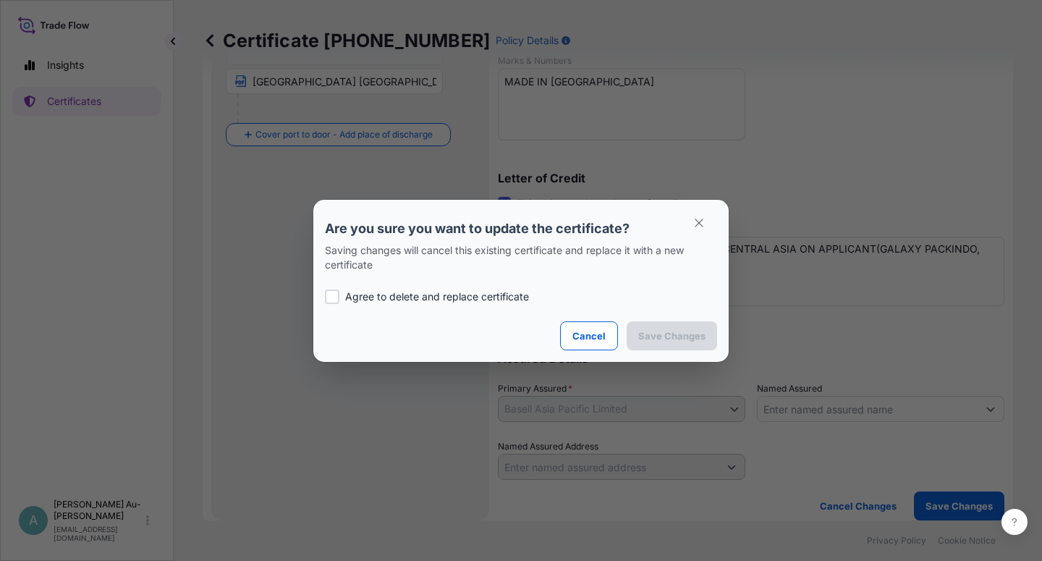
click at [465, 290] on p "Agree to delete and replace certificate" at bounding box center [437, 297] width 184 height 14
checkbox input "true"
click at [695, 344] on button "Save Changes" at bounding box center [672, 335] width 90 height 29
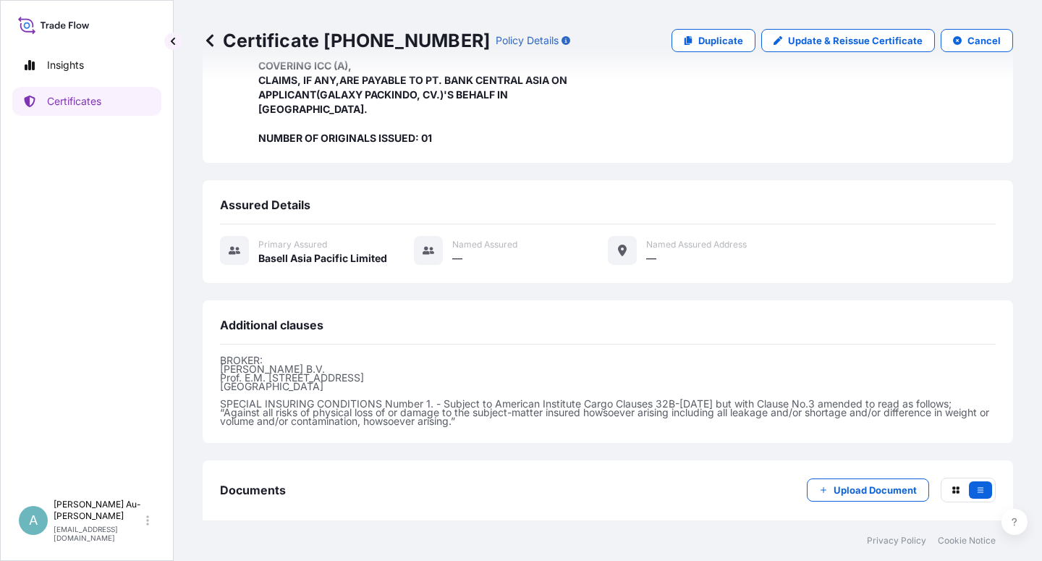
scroll to position [401, 0]
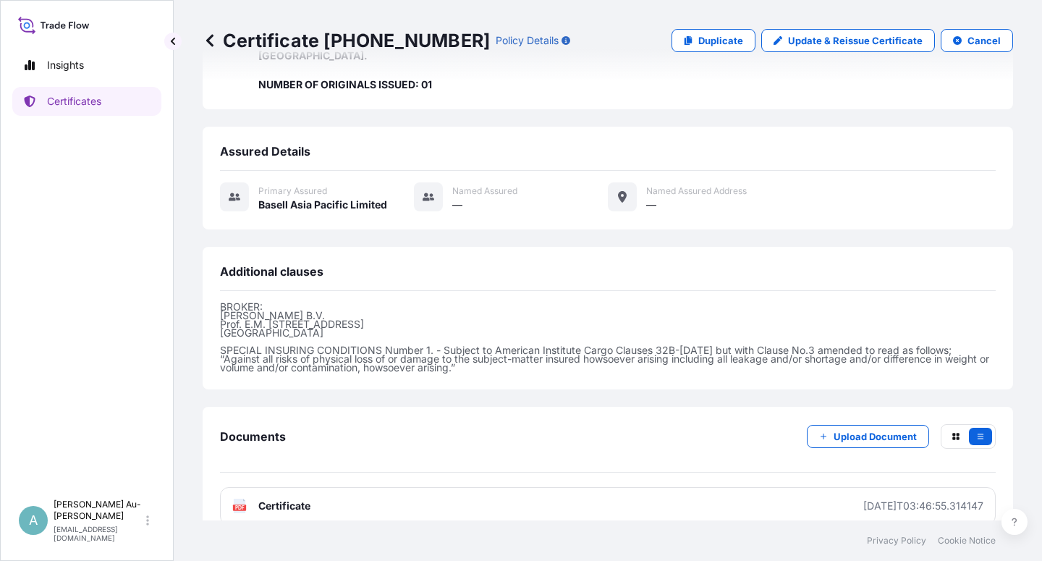
click at [304, 499] on span "Certificate" at bounding box center [284, 506] width 52 height 14
click at [71, 98] on p "Certificates" at bounding box center [74, 101] width 54 height 14
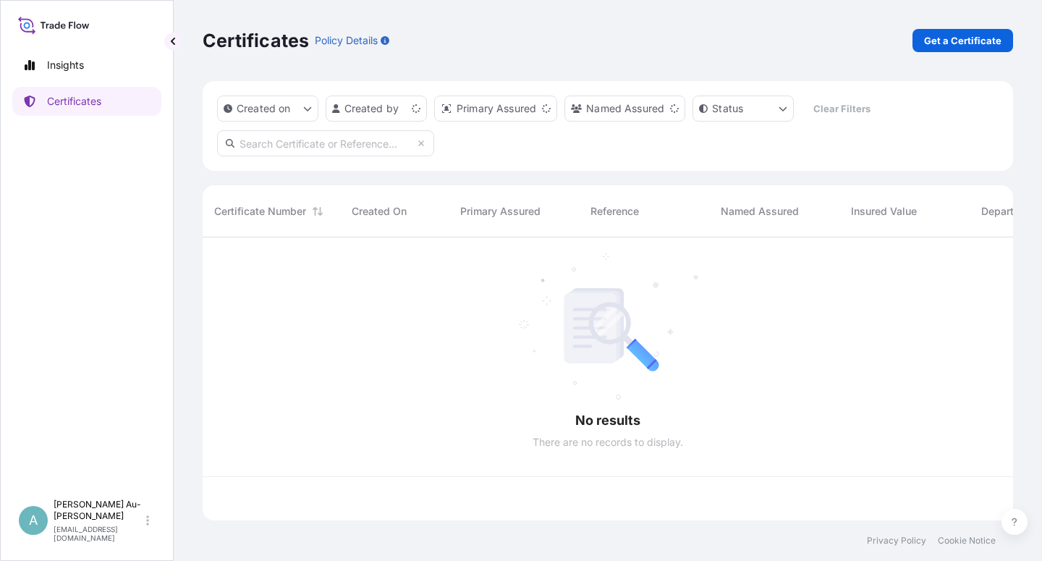
scroll to position [279, 799]
click at [319, 151] on input "text" at bounding box center [325, 143] width 217 height 26
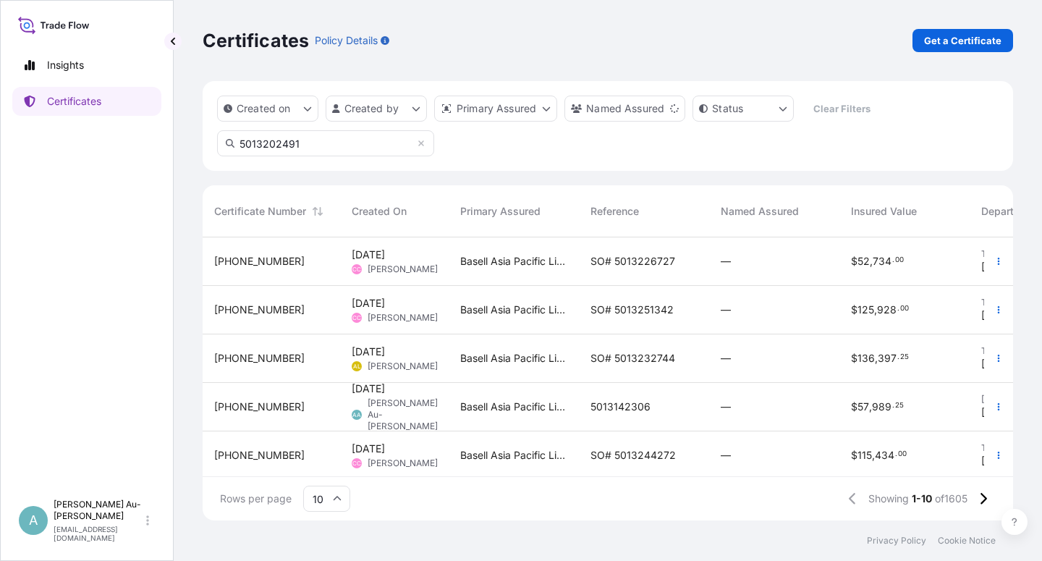
type input "5013202491"
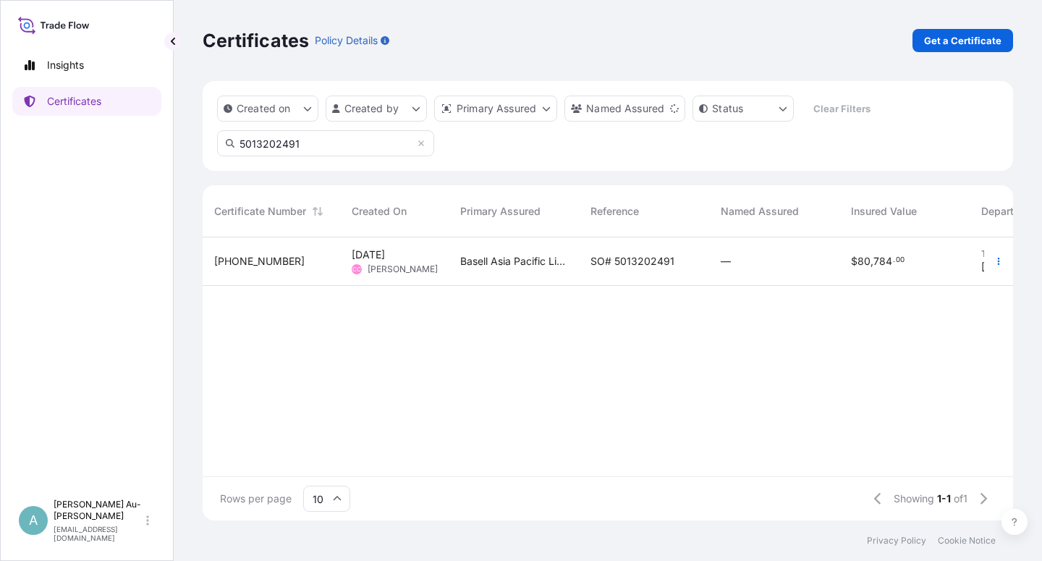
click at [595, 264] on span "SO# 5013202491" at bounding box center [633, 261] width 84 height 14
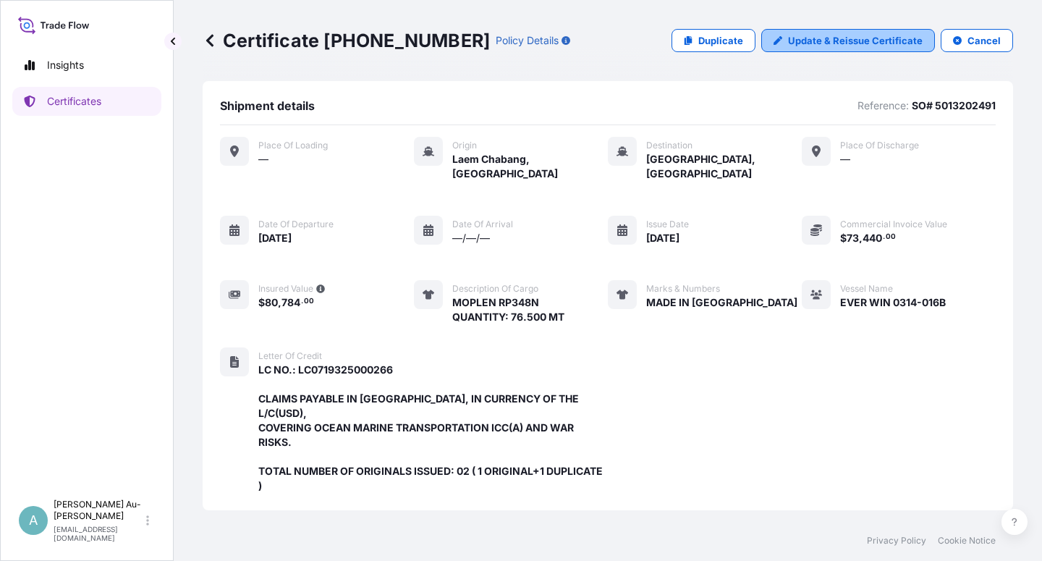
click at [856, 38] on p "Update & Reissue Certificate" at bounding box center [855, 40] width 135 height 14
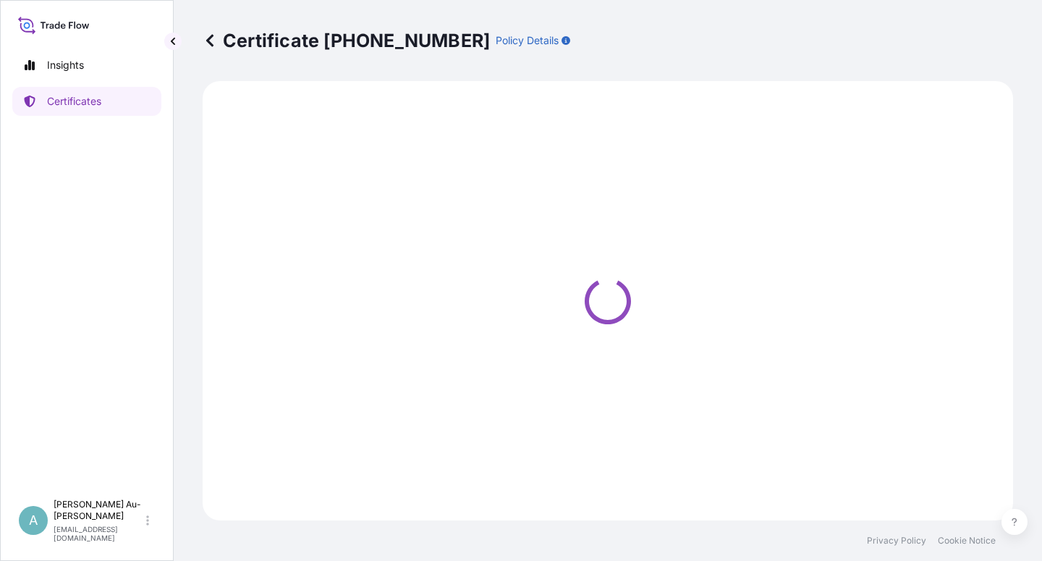
select select "Sea"
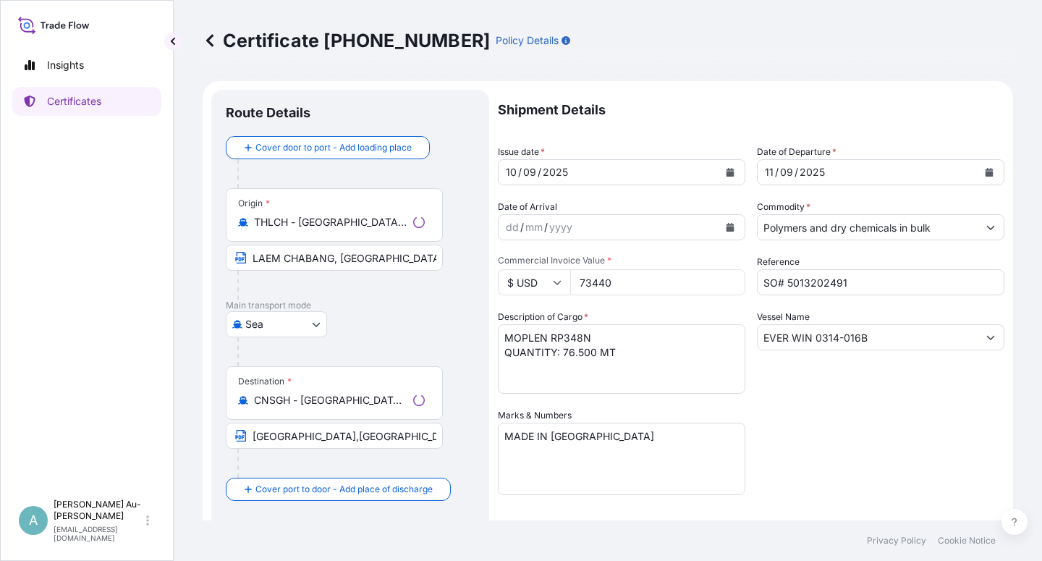
select select "32034"
click at [719, 169] on button "Calendar" at bounding box center [730, 172] width 23 height 23
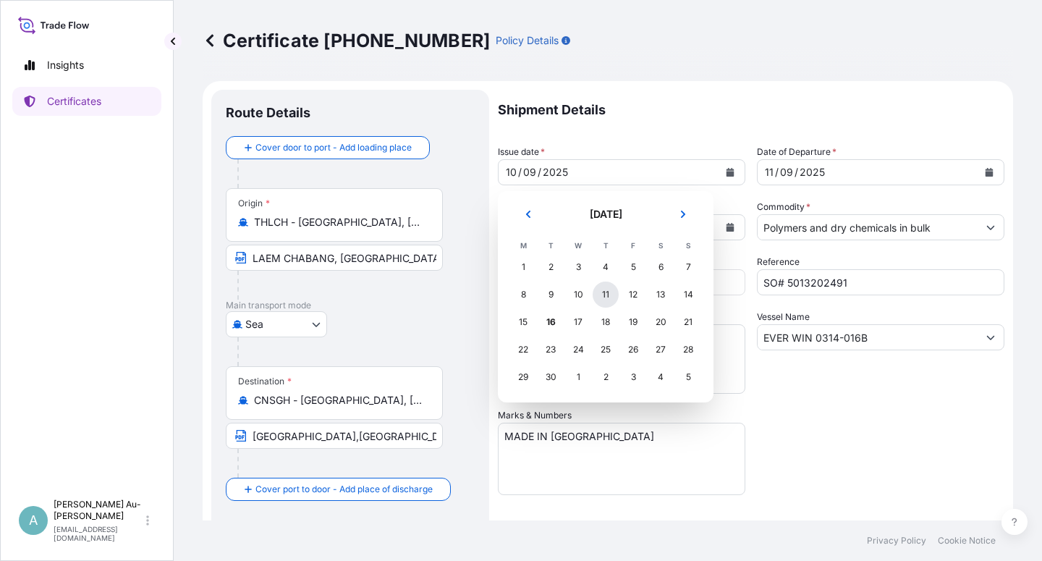
click at [611, 296] on div "11" at bounding box center [606, 295] width 26 height 26
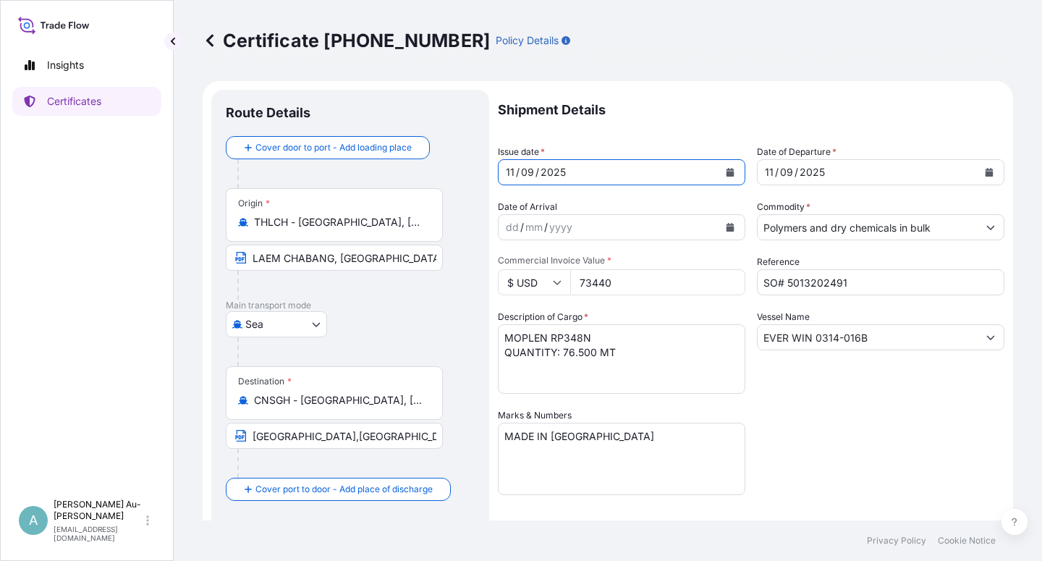
click at [727, 174] on icon "Calendar" at bounding box center [731, 172] width 8 height 9
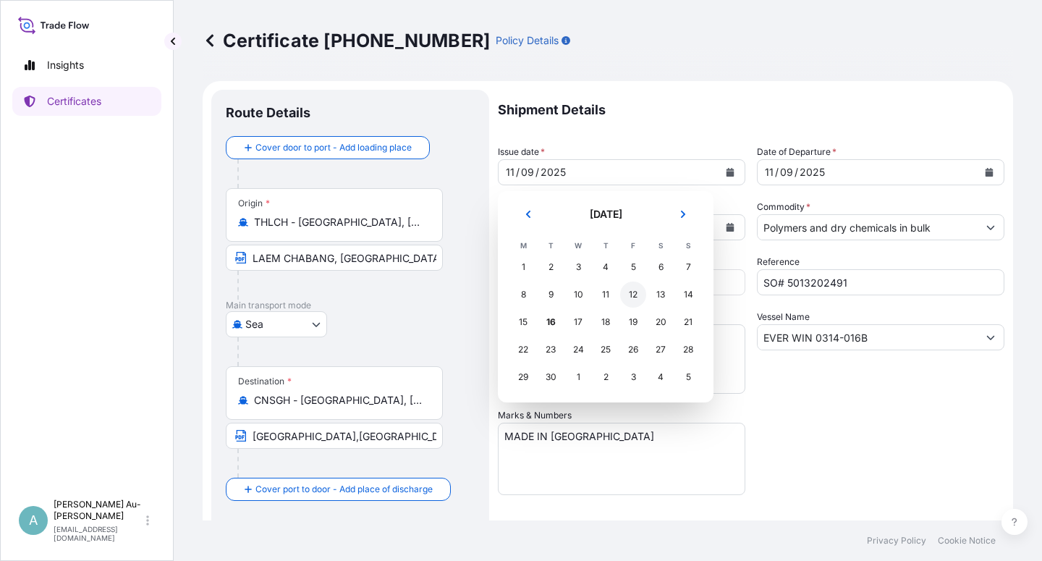
click at [636, 302] on div "12" at bounding box center [633, 295] width 26 height 26
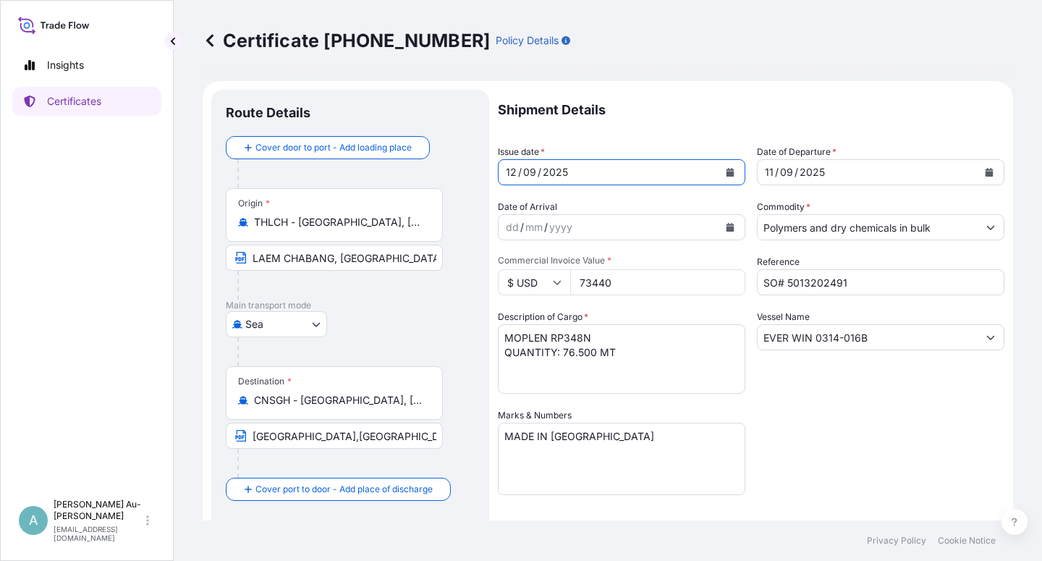
click at [986, 173] on icon "Calendar" at bounding box center [990, 172] width 8 height 9
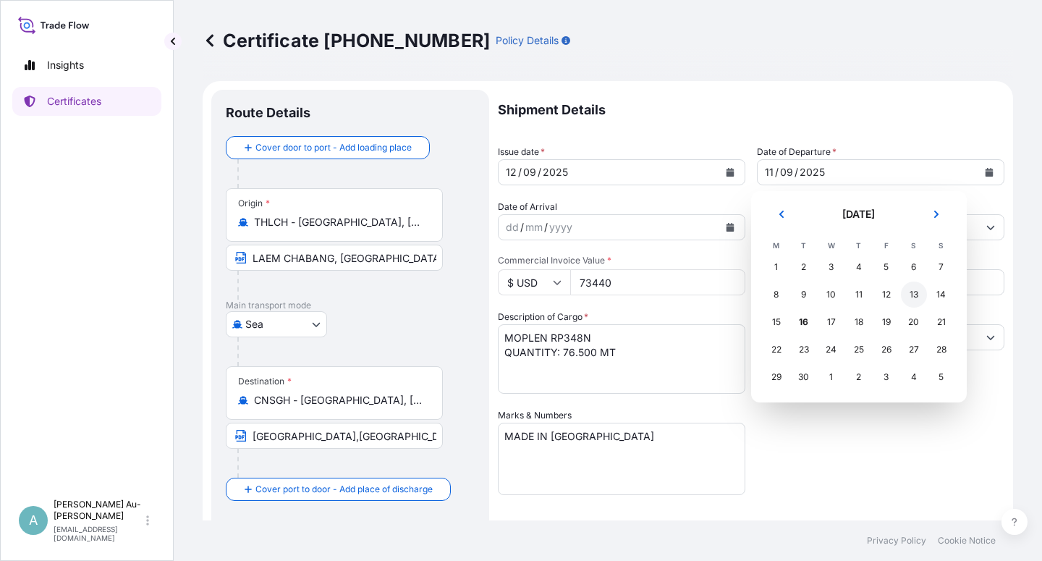
click at [910, 297] on div "13" at bounding box center [914, 295] width 26 height 26
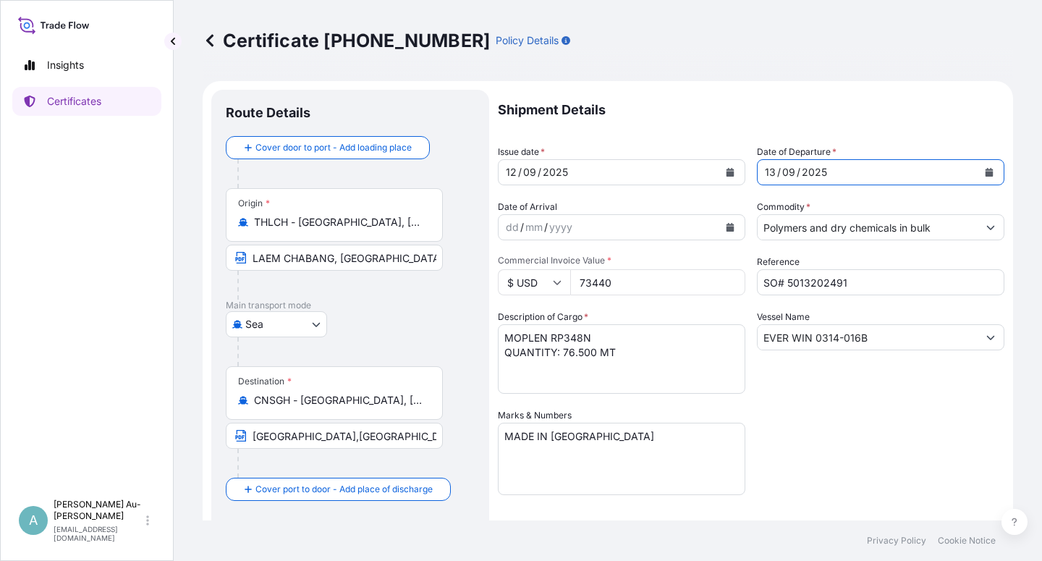
click at [835, 444] on div "Shipment Details Issue date * [DATE] Date of Departure * [DATE] Date of Arrival…" at bounding box center [751, 462] width 507 height 745
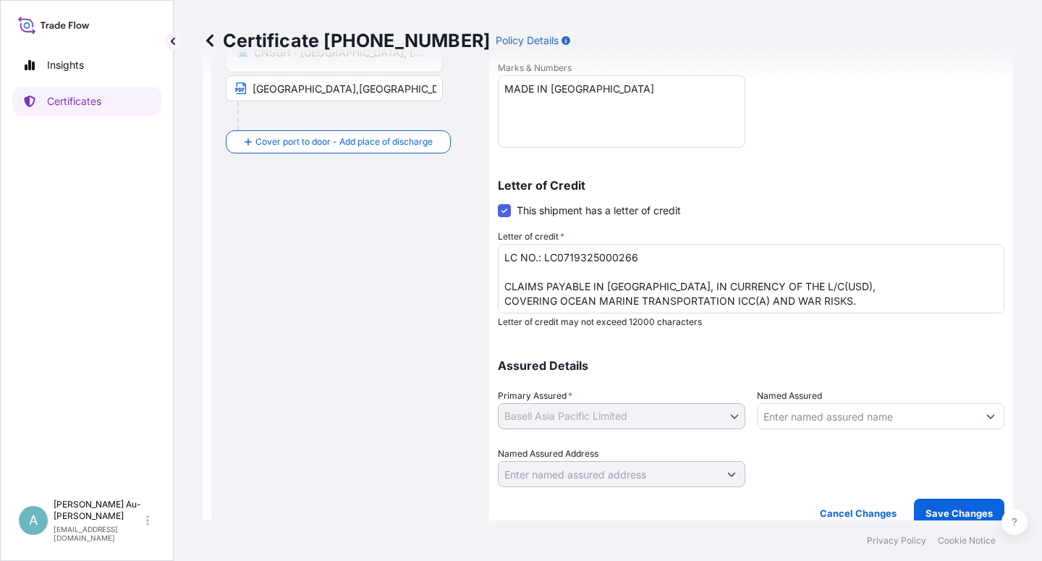
scroll to position [355, 0]
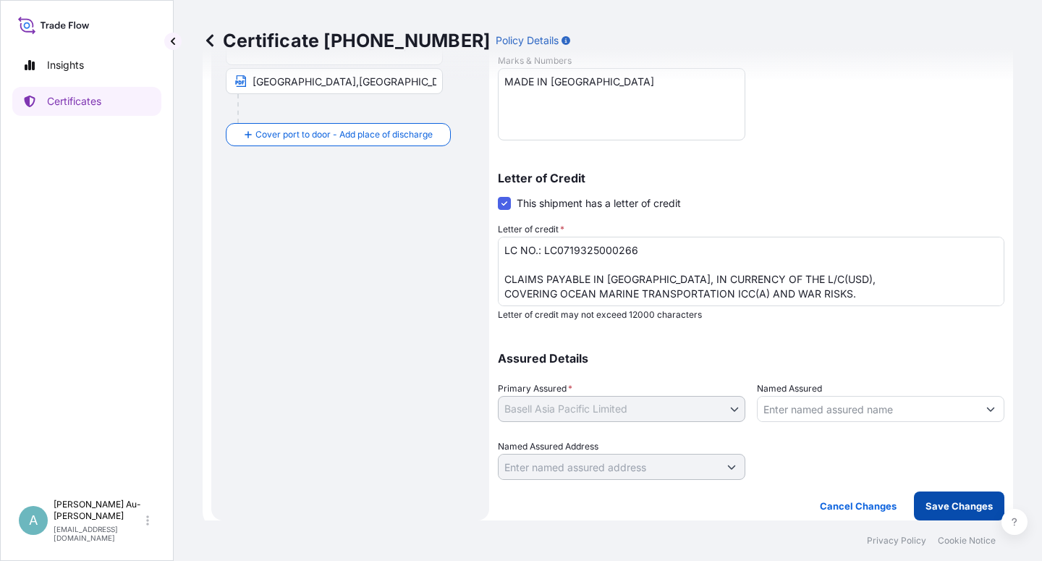
click at [927, 507] on p "Save Changes" at bounding box center [959, 506] width 67 height 14
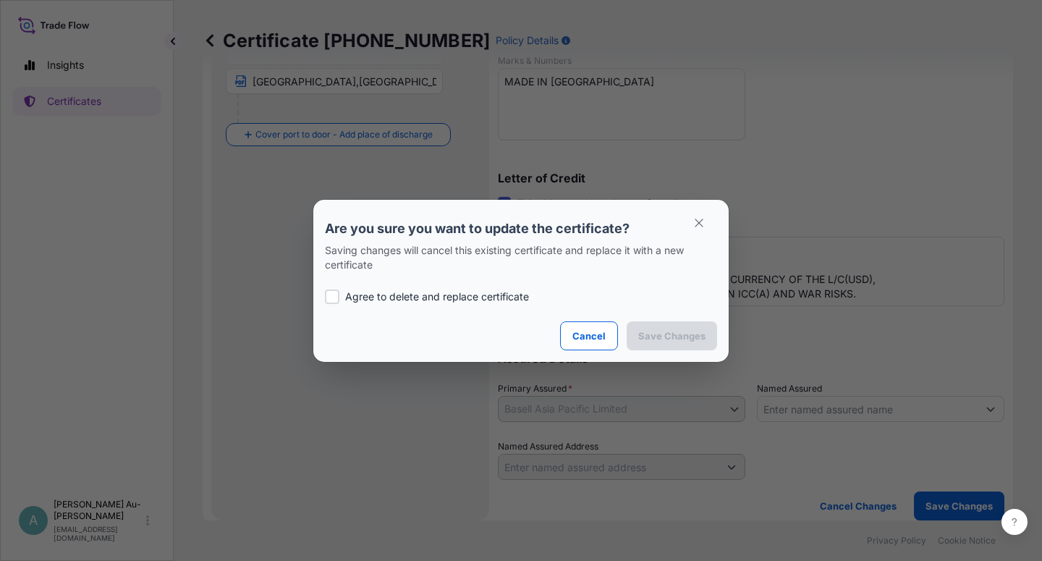
click at [353, 296] on p "Agree to delete and replace certificate" at bounding box center [437, 297] width 184 height 14
checkbox input "true"
click at [651, 337] on p "Save Changes" at bounding box center [672, 336] width 67 height 14
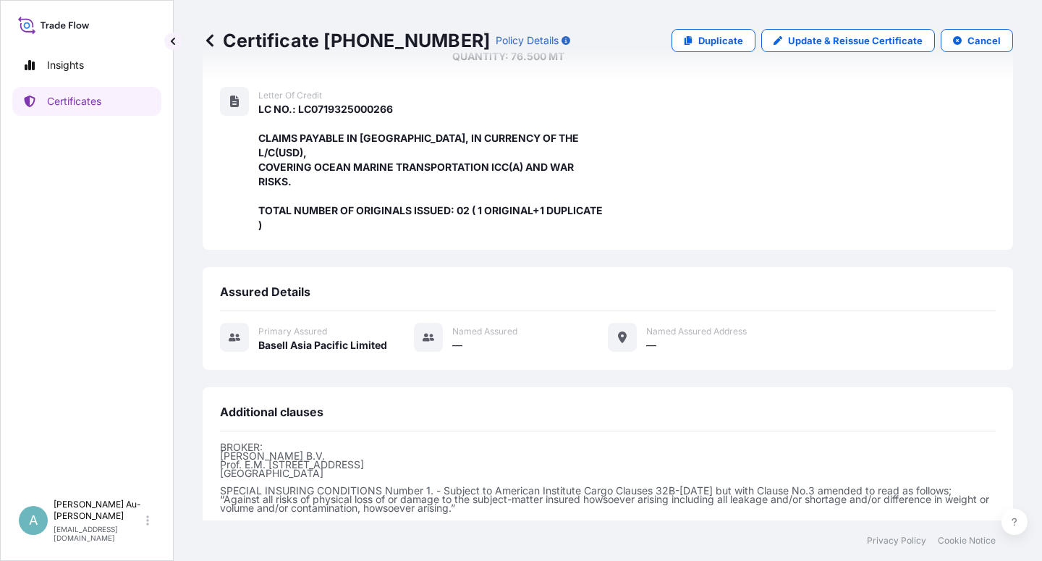
scroll to position [401, 0]
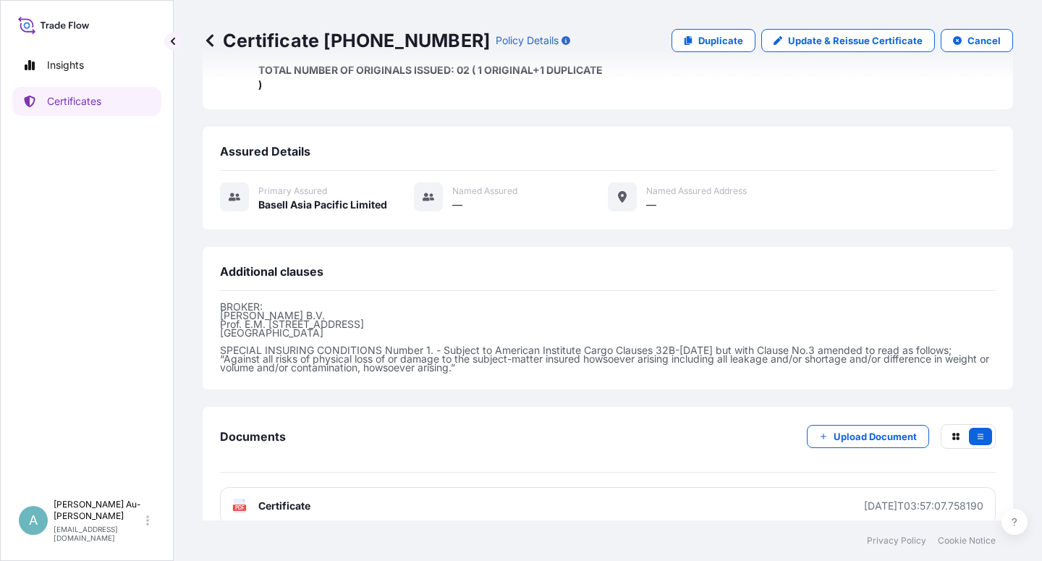
click at [379, 487] on link "PDF Certificate [DATE]T03:57:07.758190" at bounding box center [608, 506] width 776 height 38
click at [95, 98] on p "Certificates" at bounding box center [74, 101] width 54 height 14
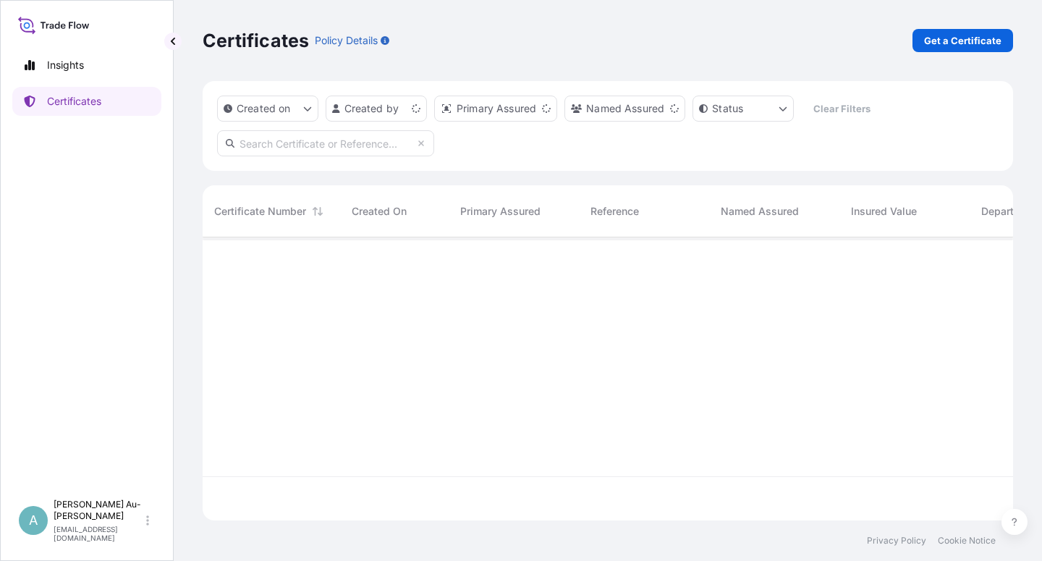
scroll to position [279, 799]
click at [283, 148] on input "text" at bounding box center [325, 143] width 217 height 26
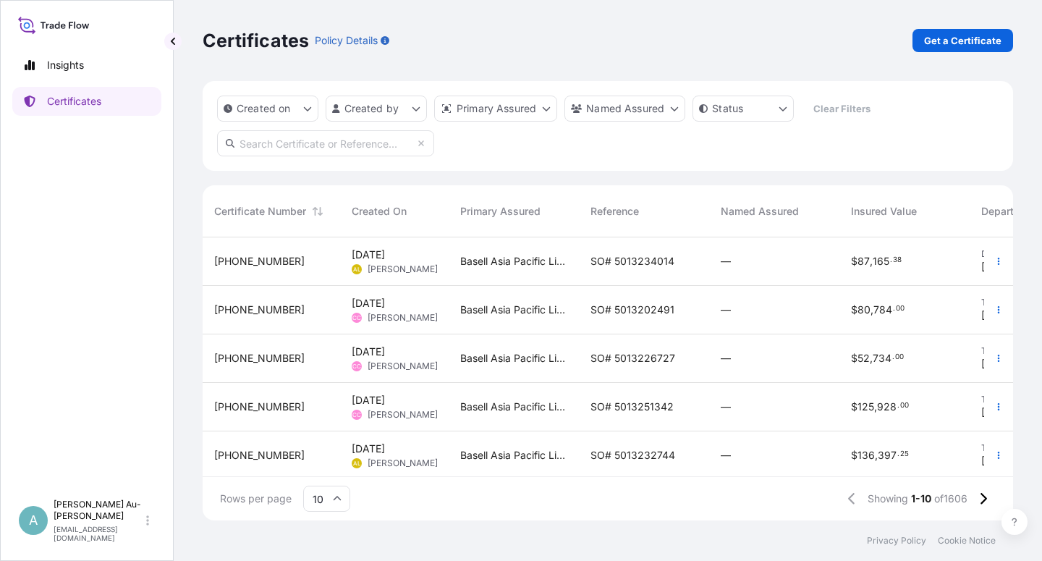
click at [287, 146] on input "text" at bounding box center [325, 143] width 217 height 26
type input "1684-1"
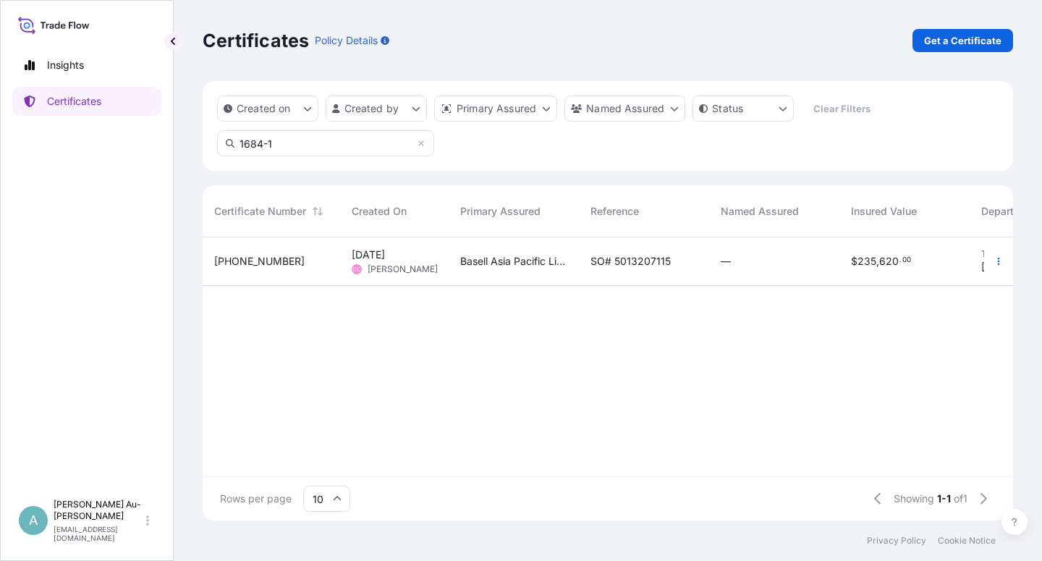
click at [619, 264] on span "SO# 5013207115" at bounding box center [631, 261] width 80 height 14
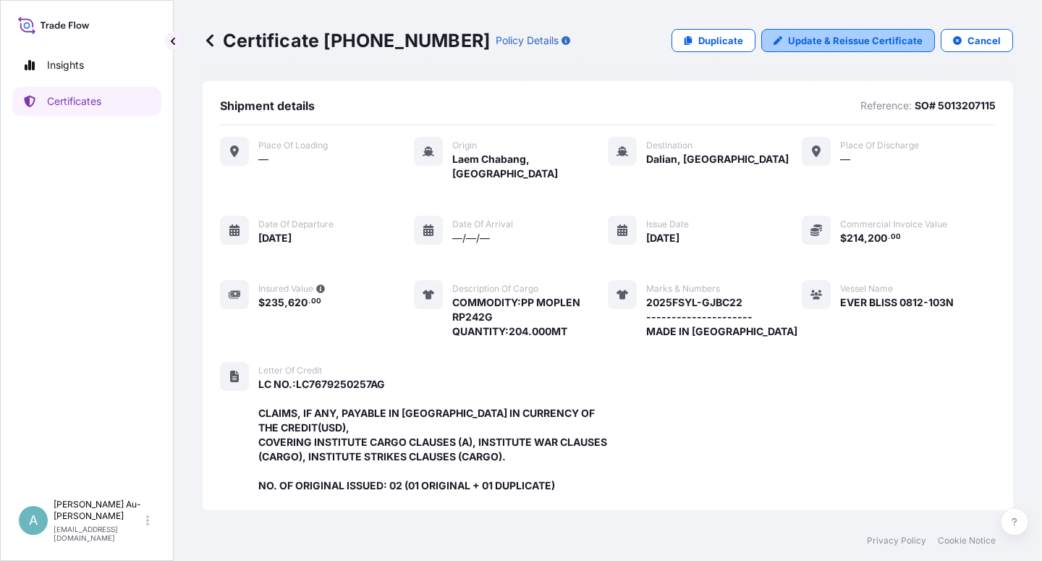
click at [821, 34] on p "Update & Reissue Certificate" at bounding box center [855, 40] width 135 height 14
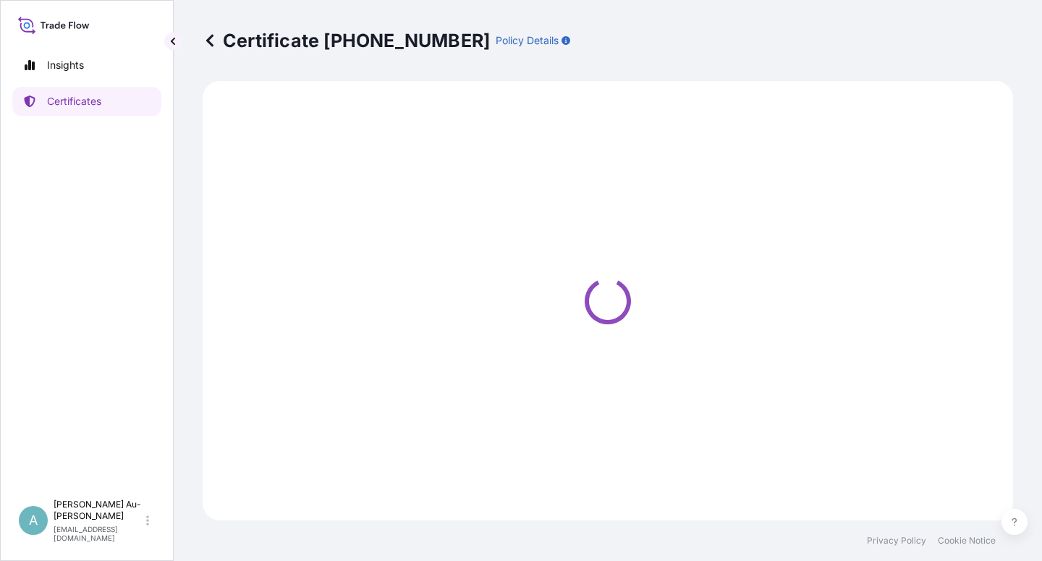
select select "Sea"
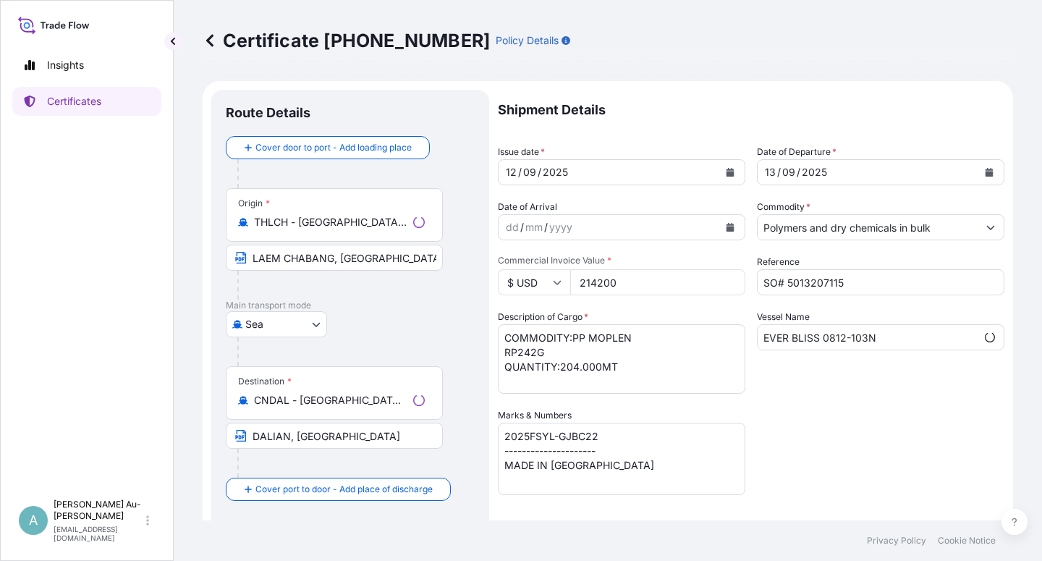
select select "32034"
click at [727, 173] on icon "Calendar" at bounding box center [731, 172] width 8 height 9
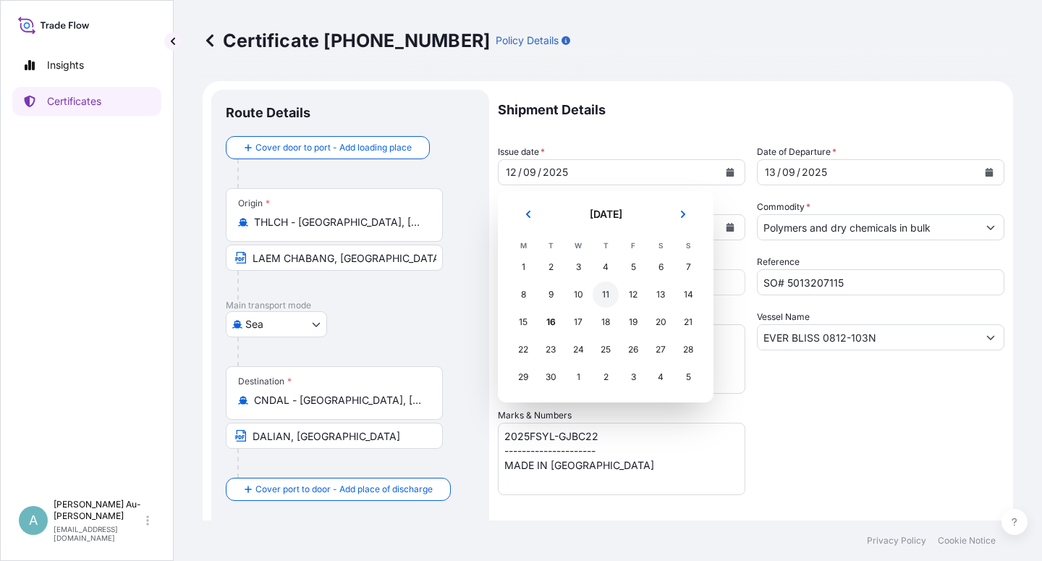
click at [612, 299] on div "11" at bounding box center [606, 295] width 26 height 26
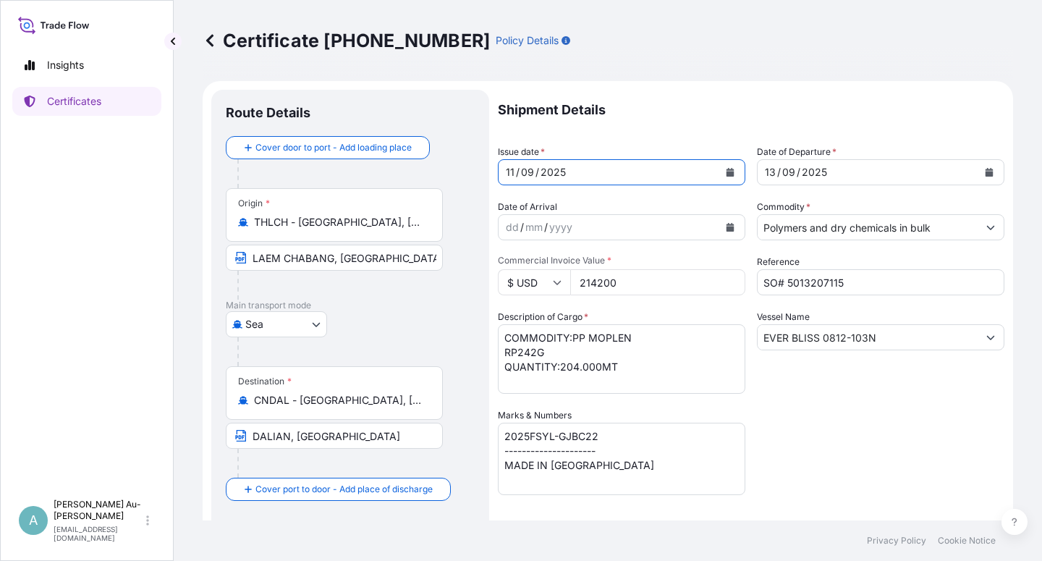
click at [986, 174] on icon "Calendar" at bounding box center [990, 172] width 8 height 9
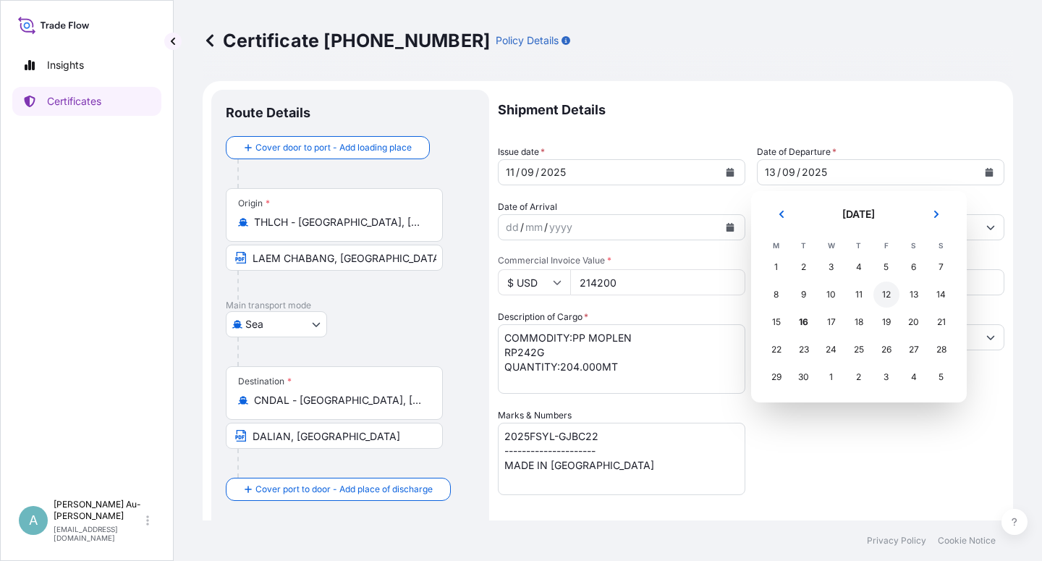
click at [888, 298] on div "12" at bounding box center [887, 295] width 26 height 26
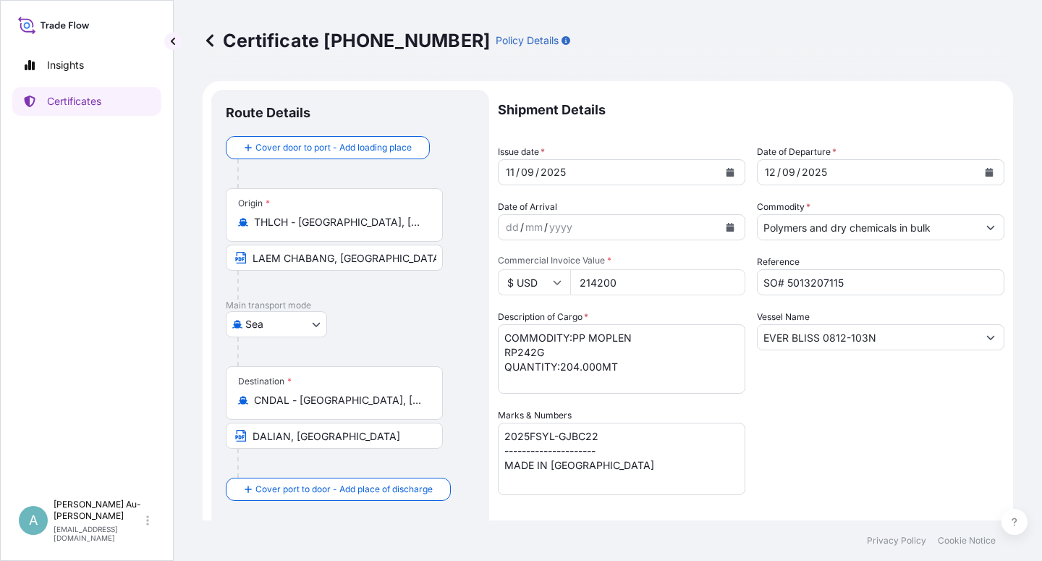
click at [863, 450] on div "Shipment Details Issue date * [DATE] Date of Departure * [DATE] Date of Arrival…" at bounding box center [751, 462] width 507 height 745
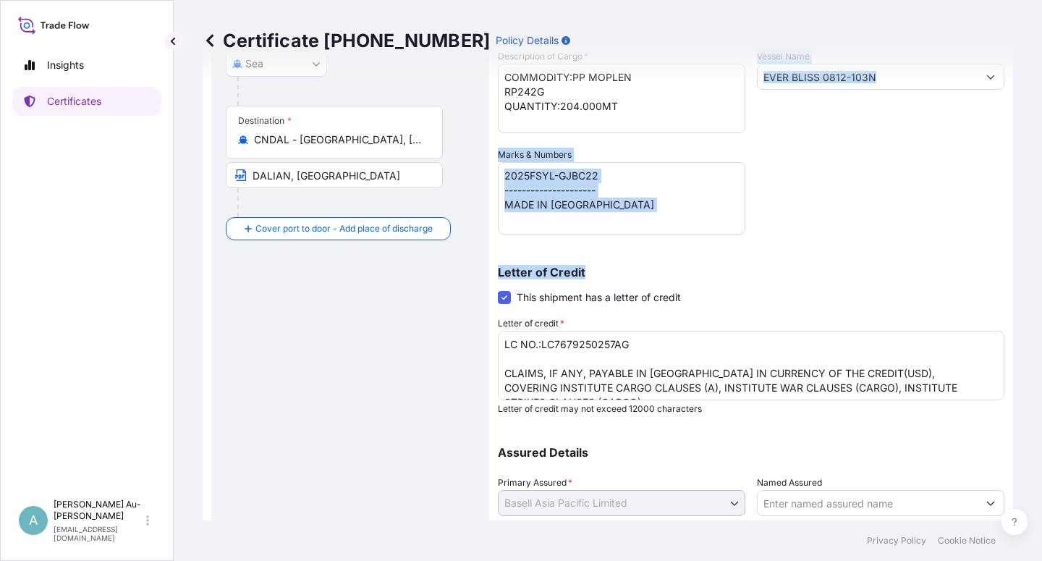
scroll to position [355, 0]
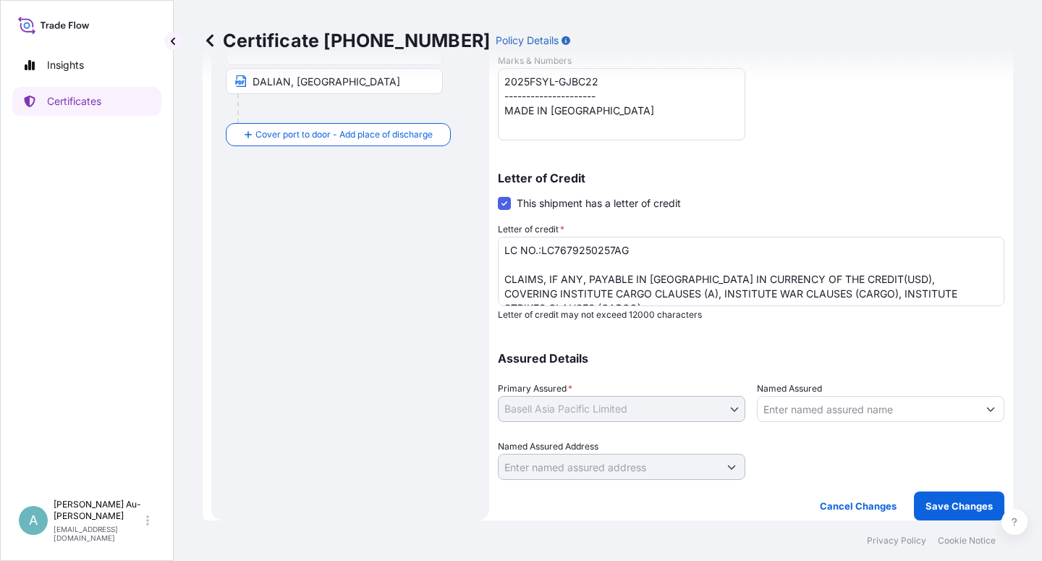
click at [906, 382] on div "Named Assured" at bounding box center [881, 402] width 248 height 41
click at [944, 513] on p "Save Changes" at bounding box center [959, 506] width 67 height 14
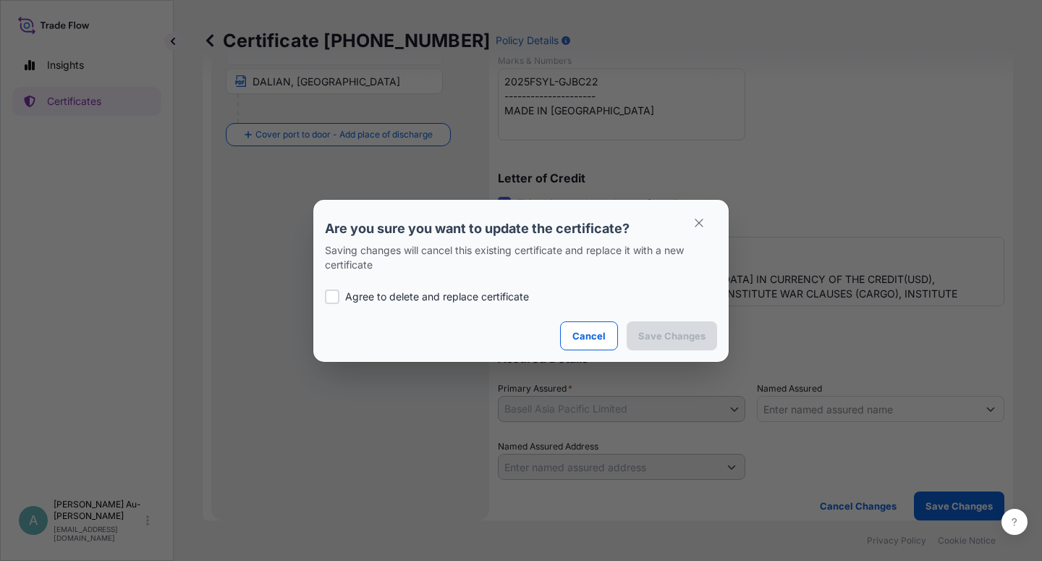
click at [353, 299] on p "Agree to delete and replace certificate" at bounding box center [437, 297] width 184 height 14
checkbox input "true"
click at [662, 333] on p "Save Changes" at bounding box center [672, 336] width 67 height 14
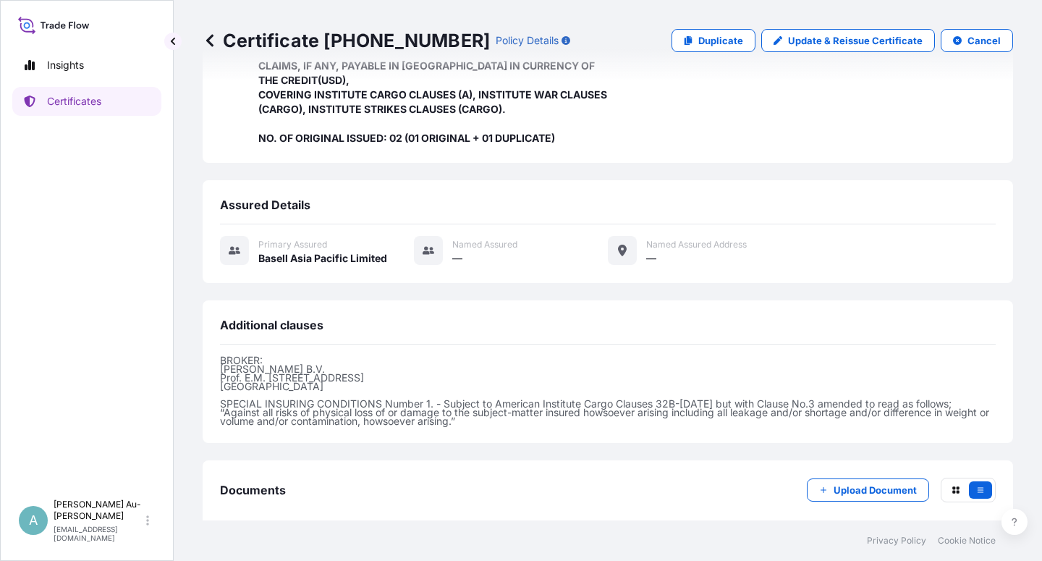
scroll to position [416, 0]
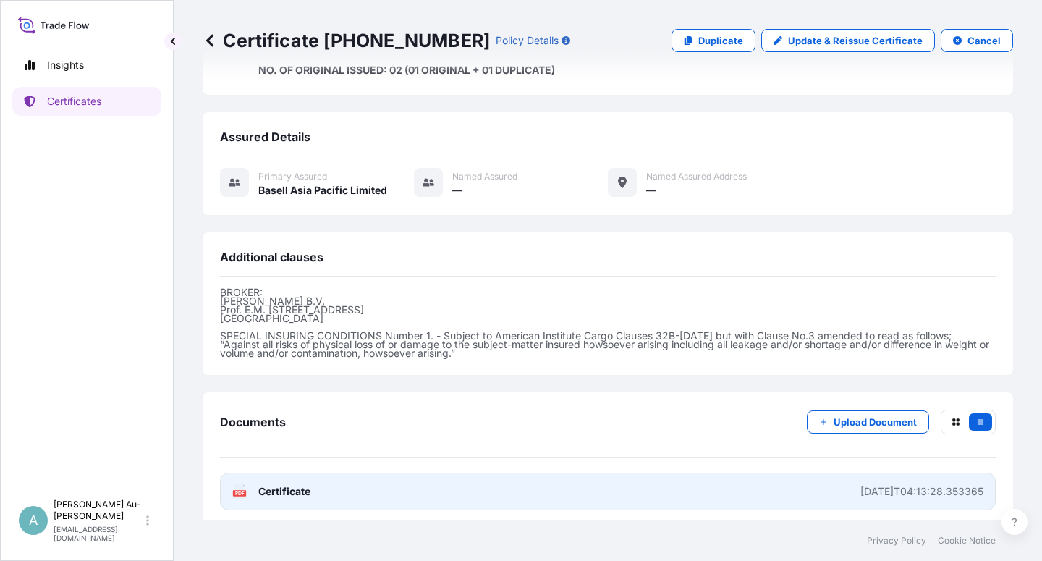
click at [502, 497] on link "PDF Certificate [DATE]T04:13:28.353365" at bounding box center [608, 492] width 776 height 38
